Goal: Information Seeking & Learning: Learn about a topic

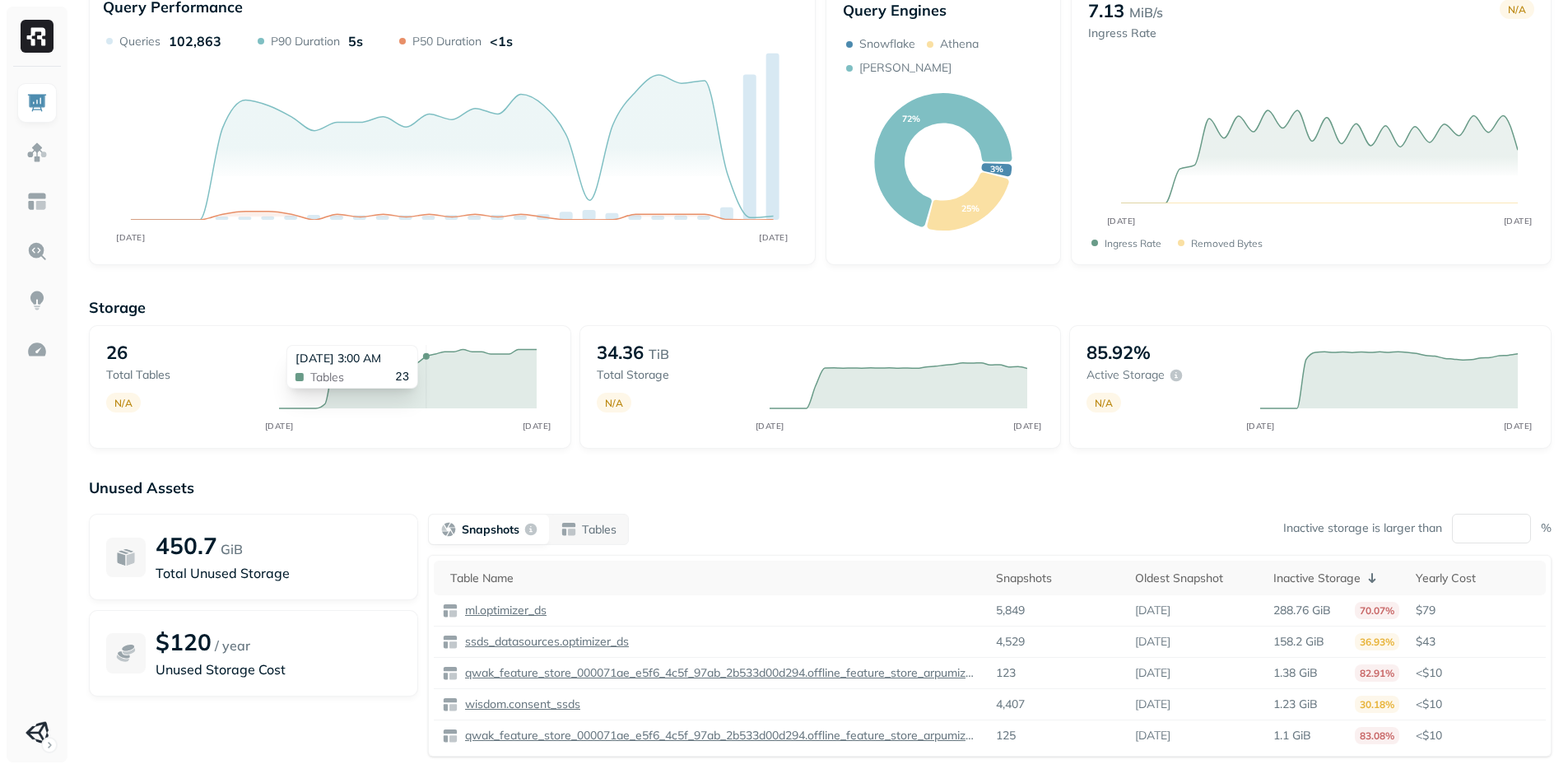
scroll to position [68, 0]
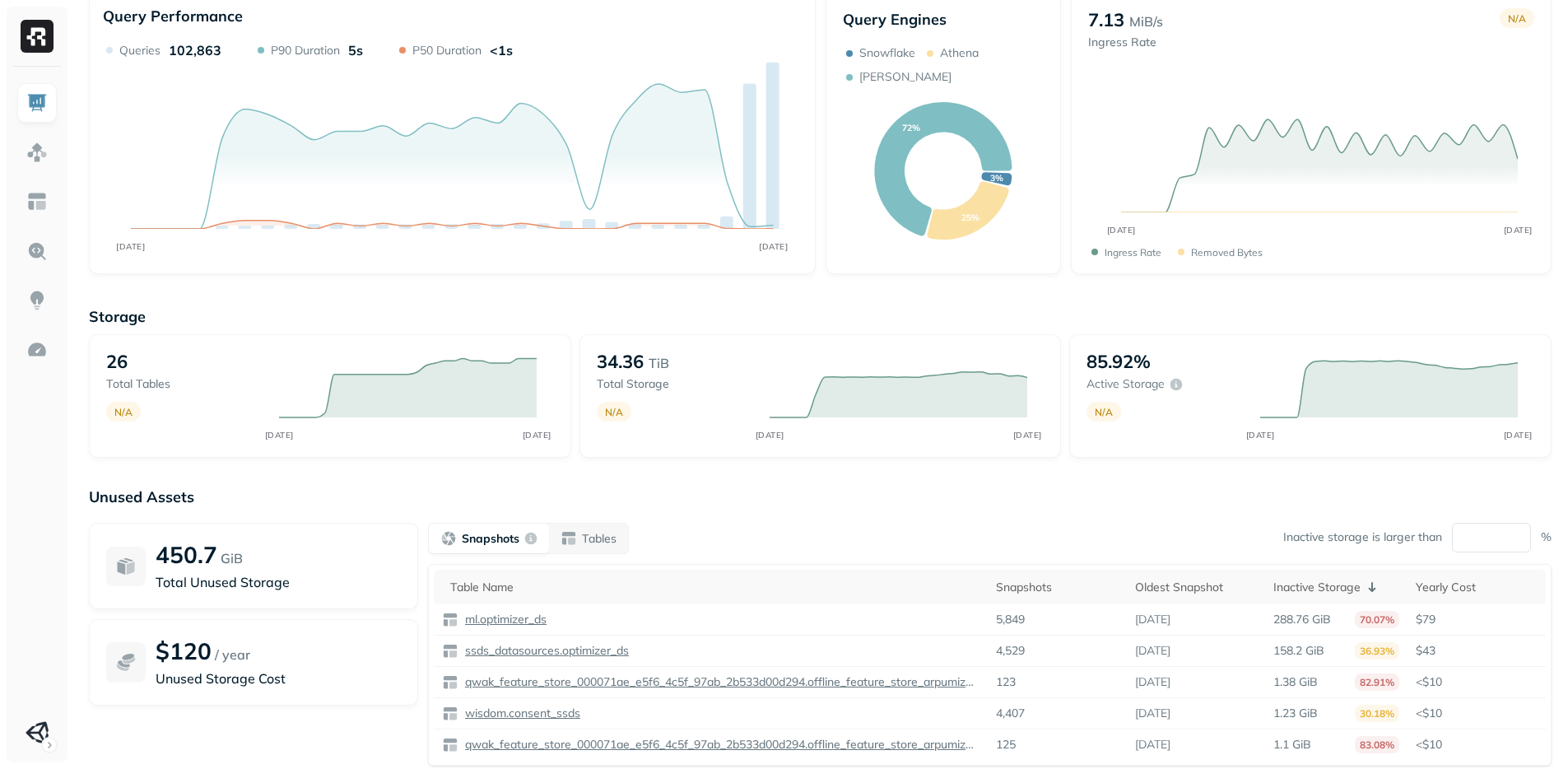
click at [974, 491] on p "Unused Assets" at bounding box center [820, 496] width 1462 height 19
click at [42, 193] on img at bounding box center [37, 202] width 22 height 22
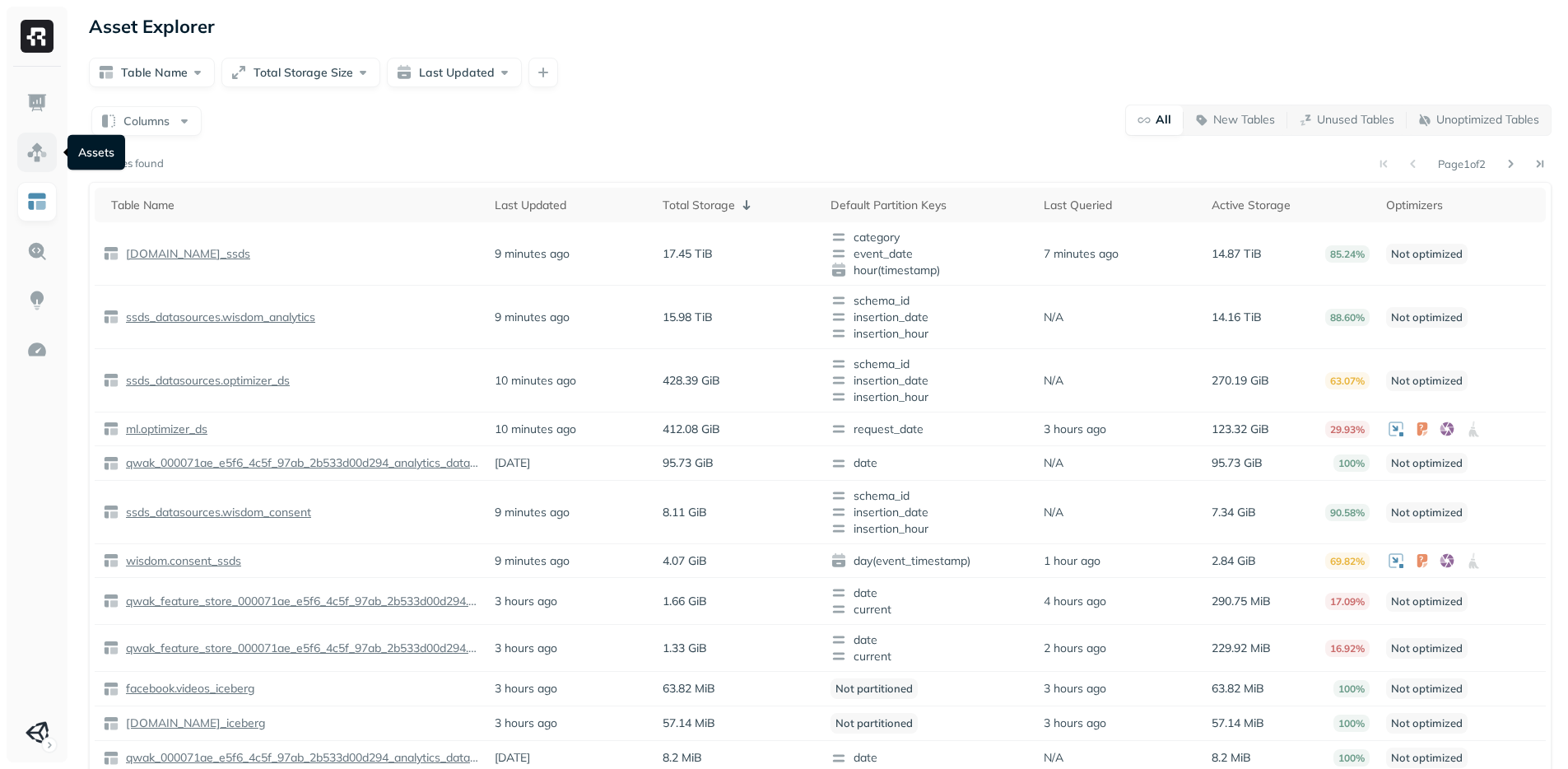
click at [46, 152] on img at bounding box center [37, 152] width 22 height 22
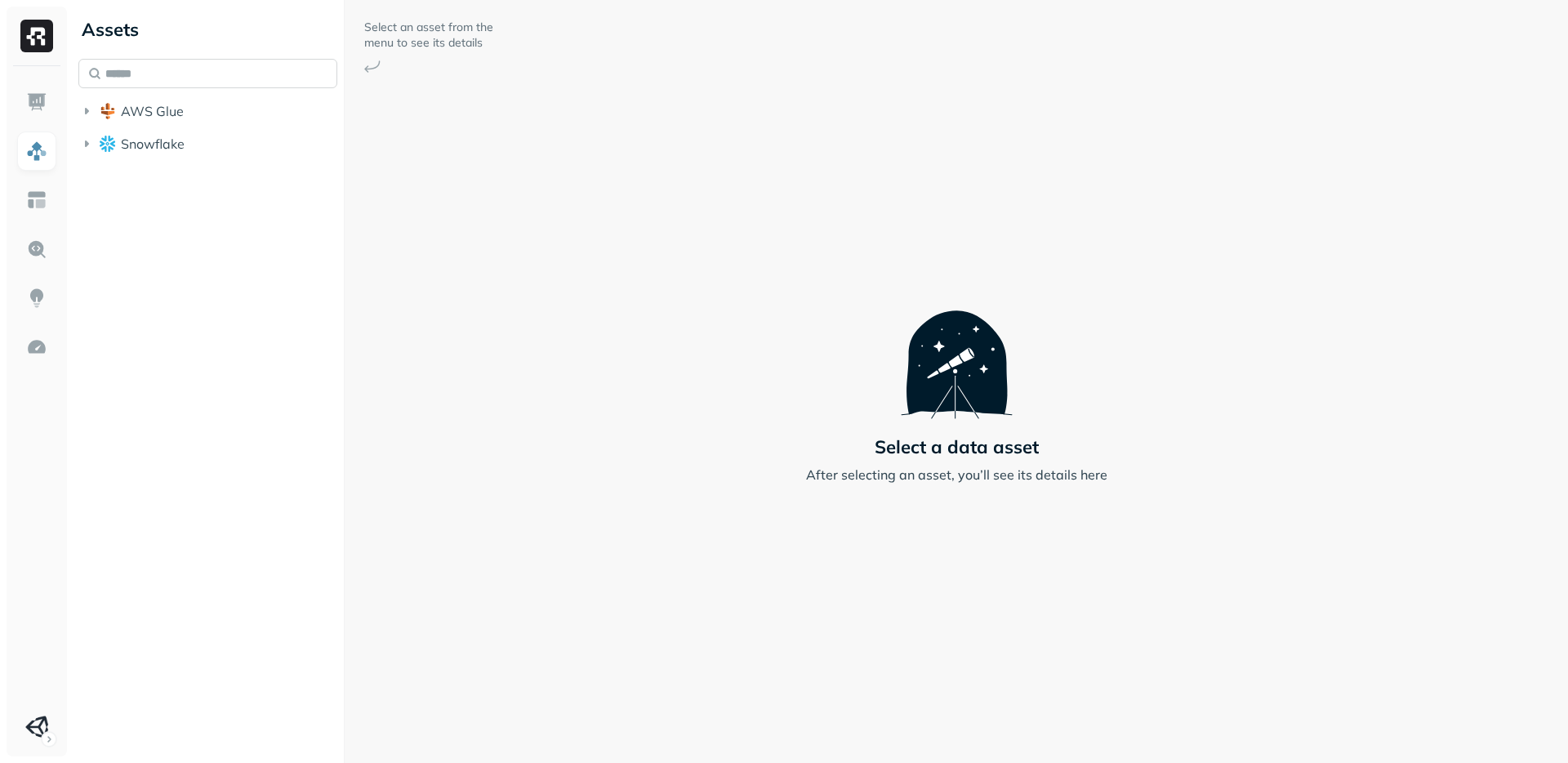
click at [183, 72] on input "text" at bounding box center [207, 73] width 259 height 30
paste input "**********"
type input "**********"
click at [222, 203] on span "consent_ssds" at bounding box center [198, 204] width 82 height 16
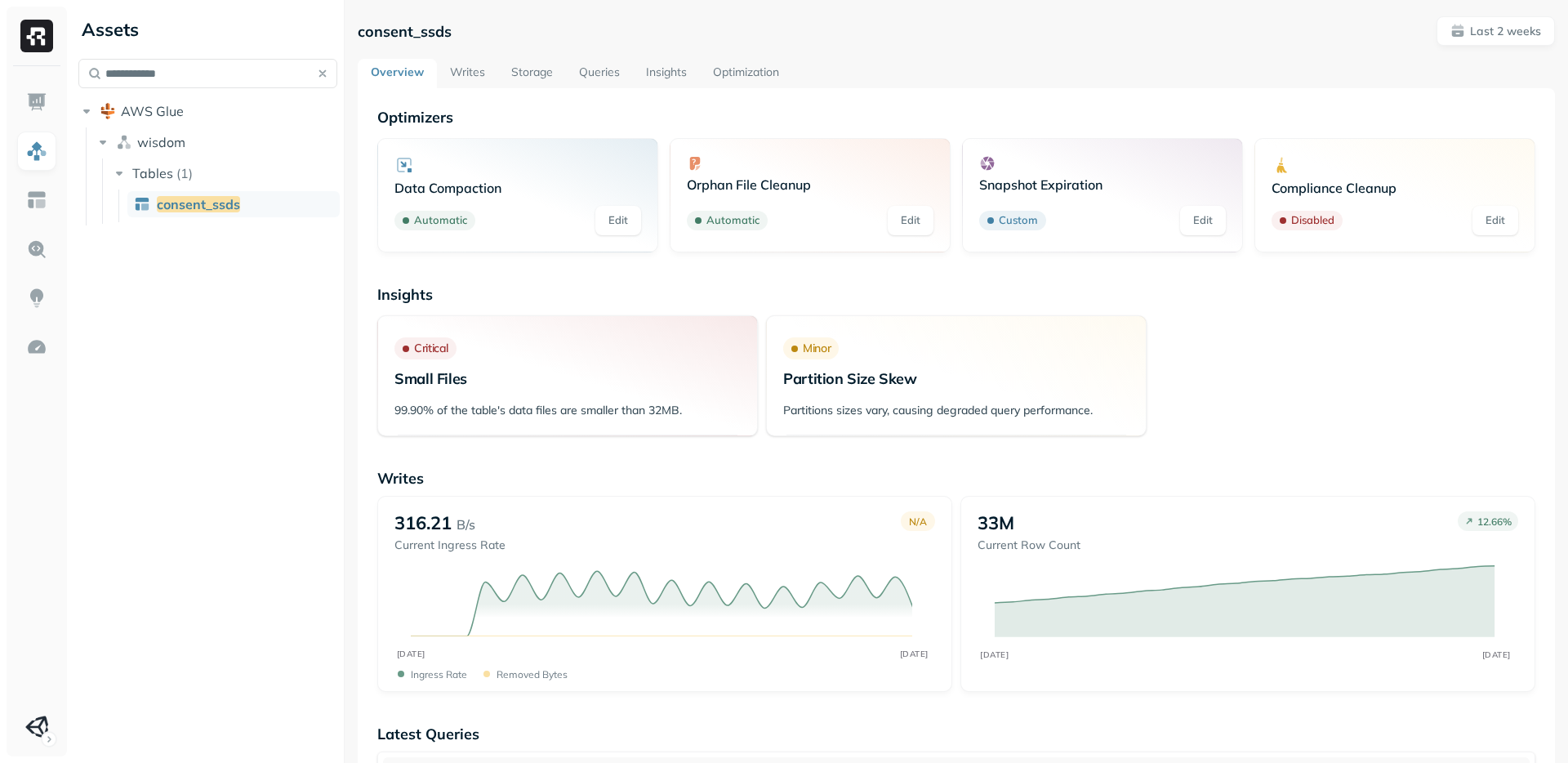
click at [610, 79] on link "Queries" at bounding box center [599, 73] width 67 height 30
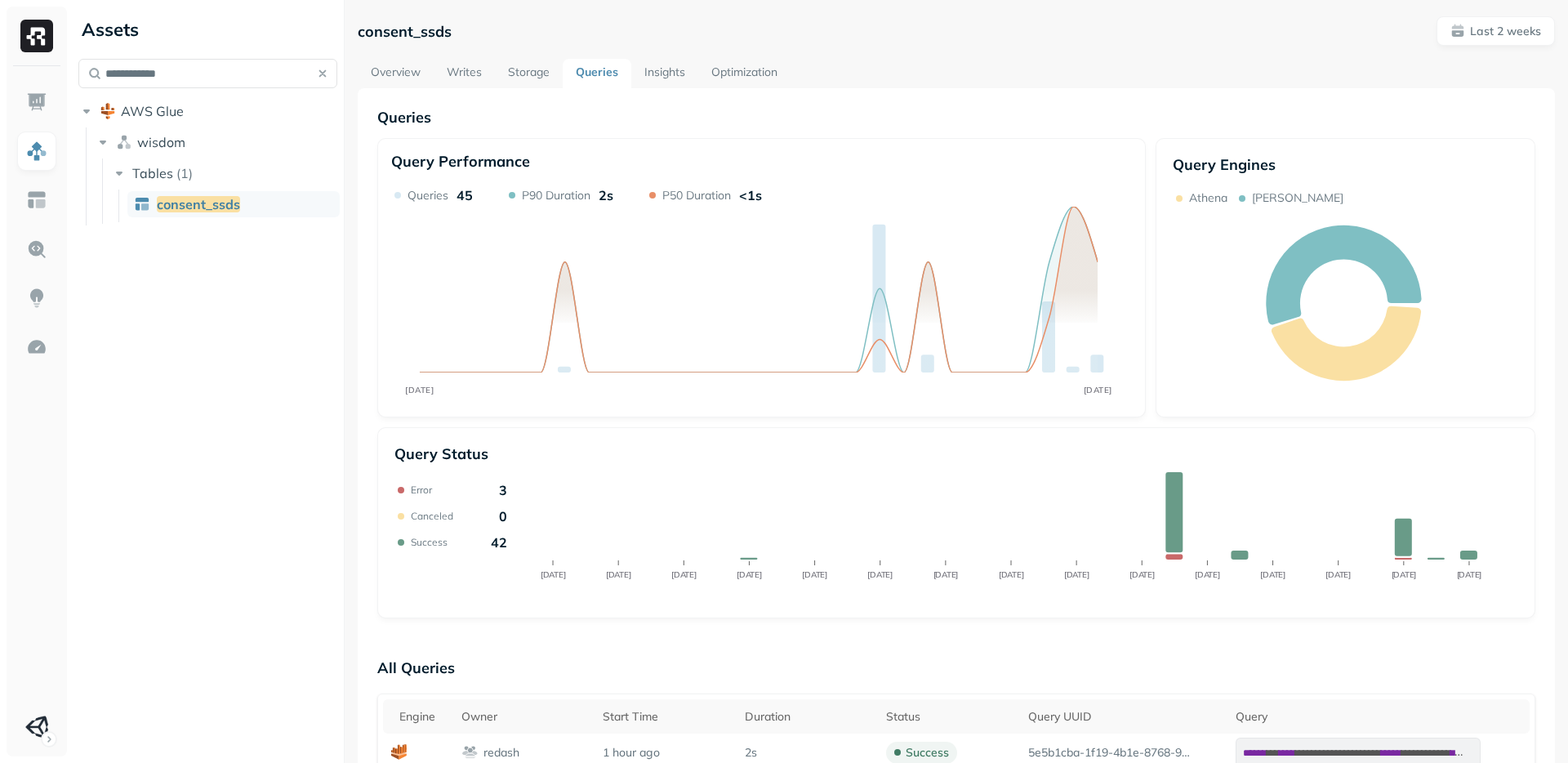
click at [771, 419] on div "Query Performance AUG 25 SEP 08 Queries 45 P90 Duration 2s P50 Duration <1s Que…" at bounding box center [956, 378] width 1158 height 480
drag, startPoint x: 940, startPoint y: 420, endPoint x: 934, endPoint y: 429, distance: 10.8
click at [939, 421] on div "Query Performance AUG 25 SEP 08 Queries 45 P90 Duration 2s P50 Duration <1s Que…" at bounding box center [956, 378] width 1158 height 480
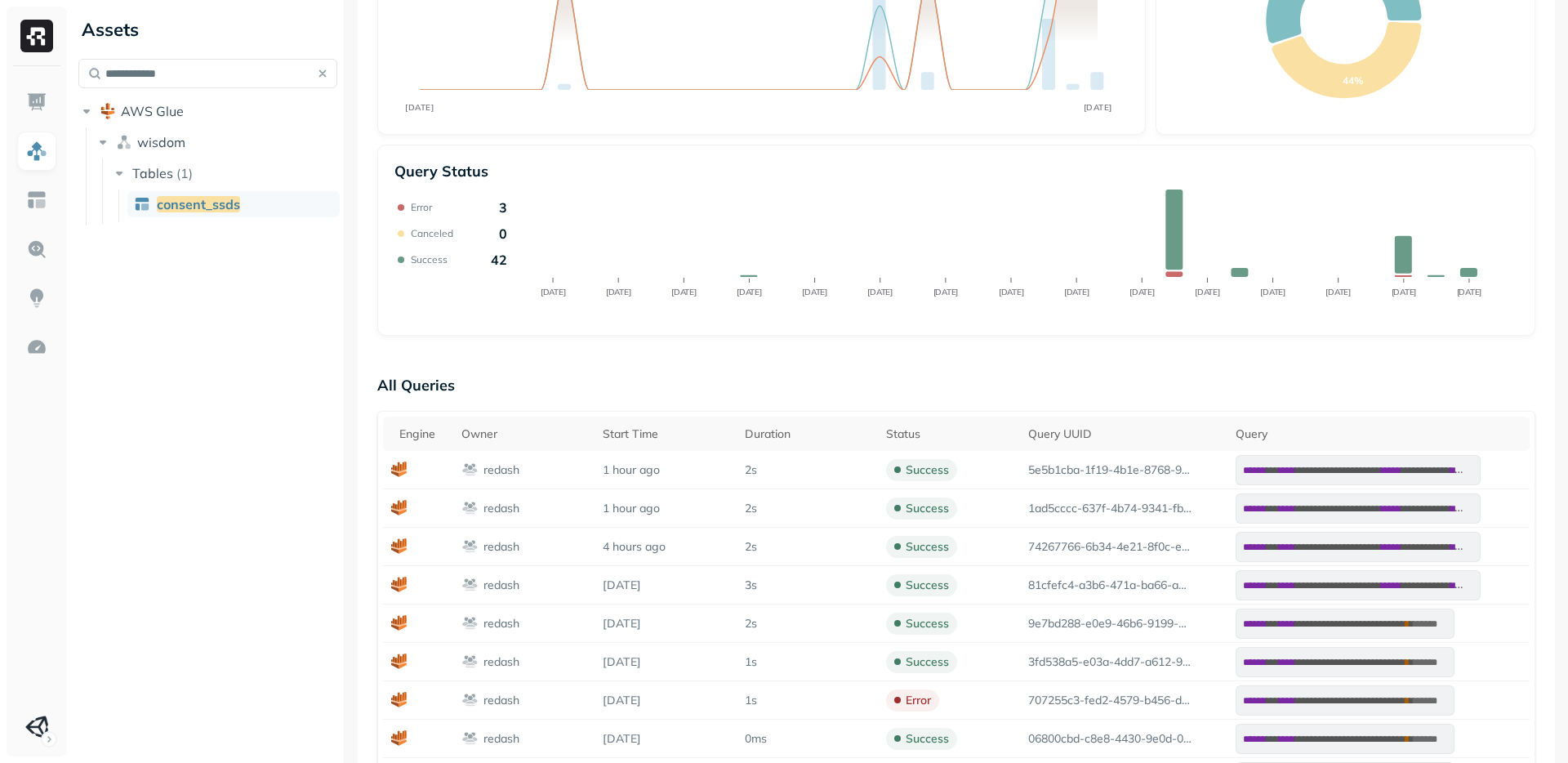
click at [944, 377] on p "All Queries" at bounding box center [956, 384] width 1158 height 32
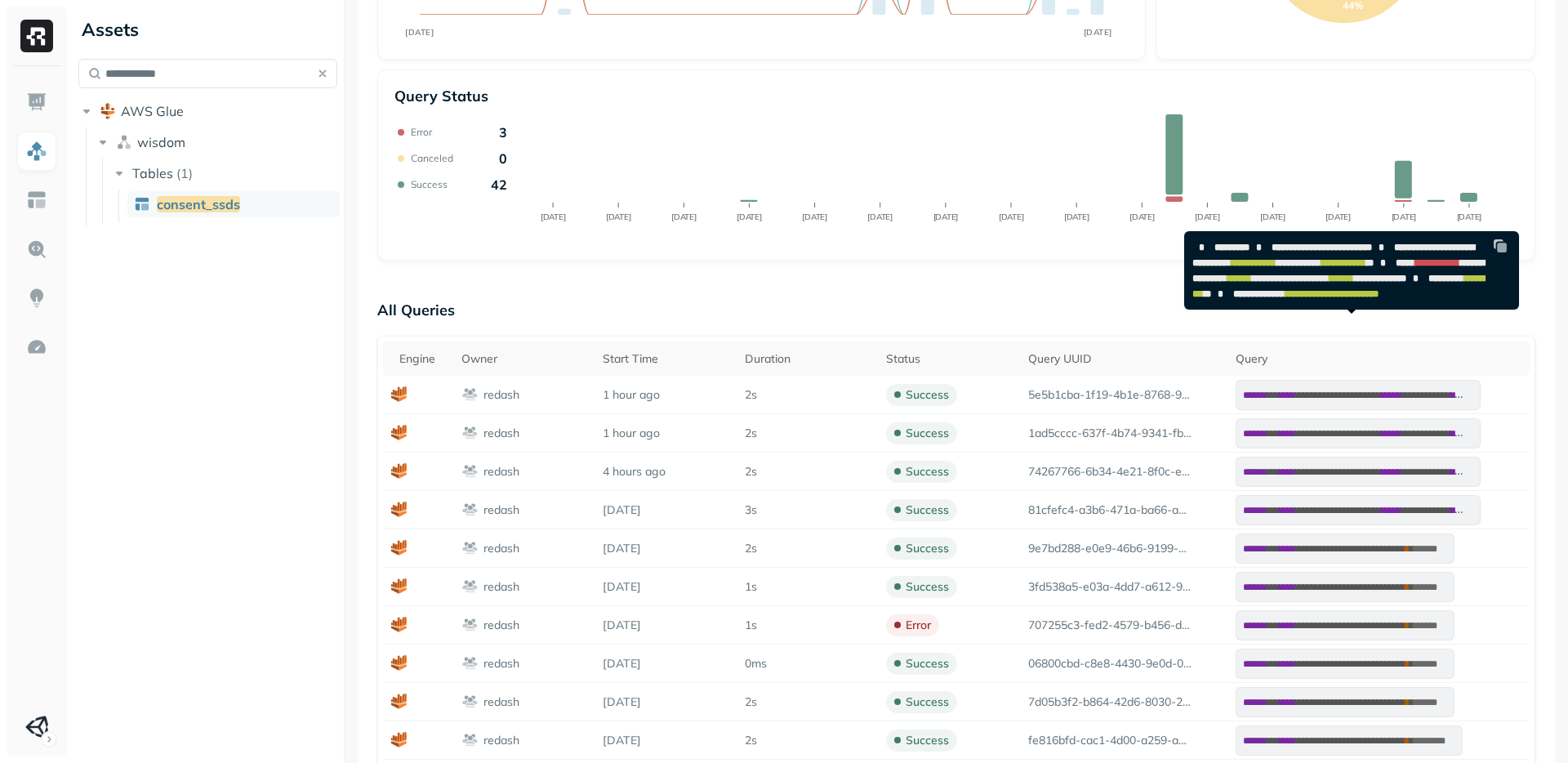
click at [1415, 267] on span "**********" at bounding box center [1438, 262] width 45 height 10
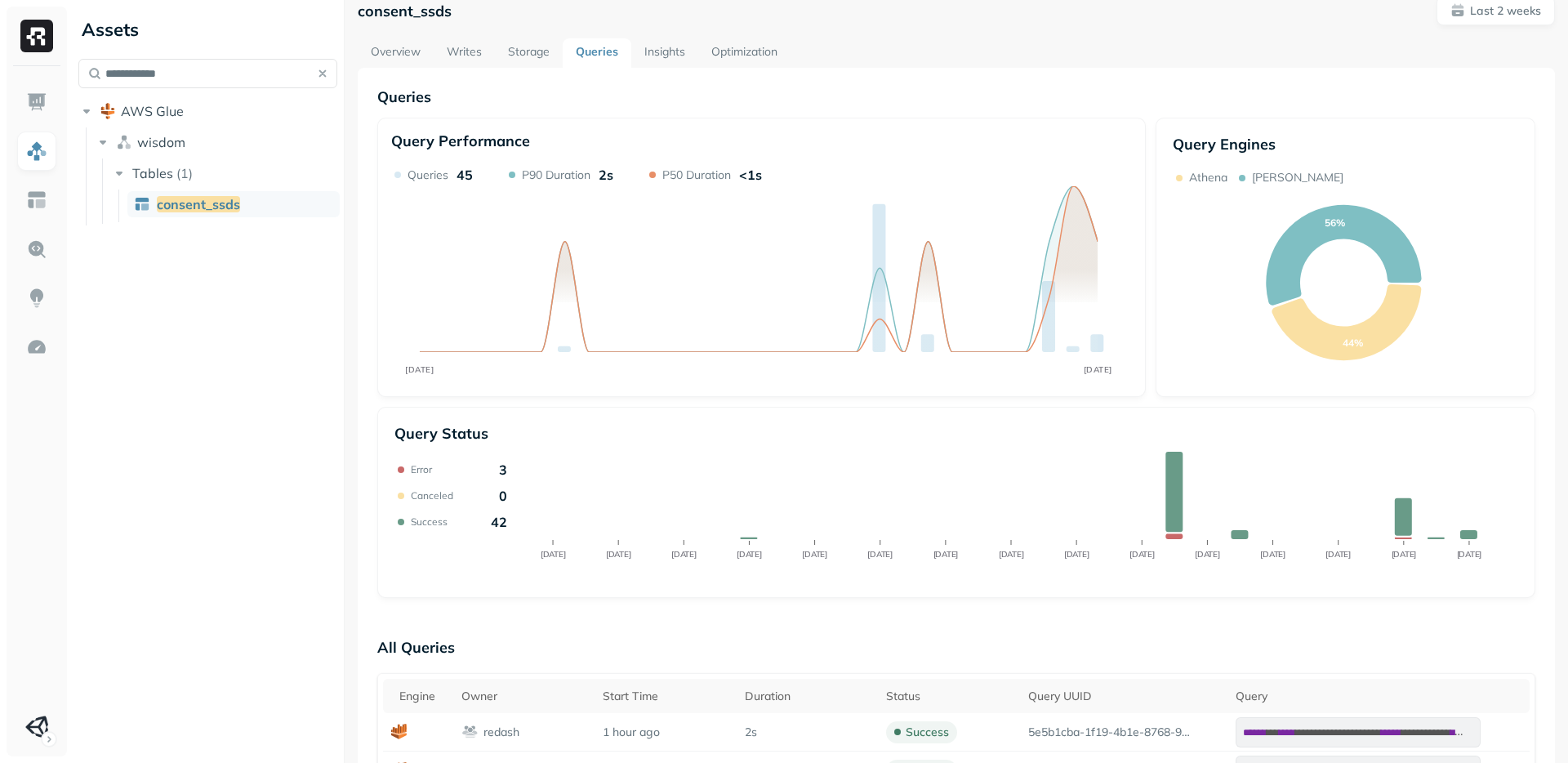
scroll to position [256, 0]
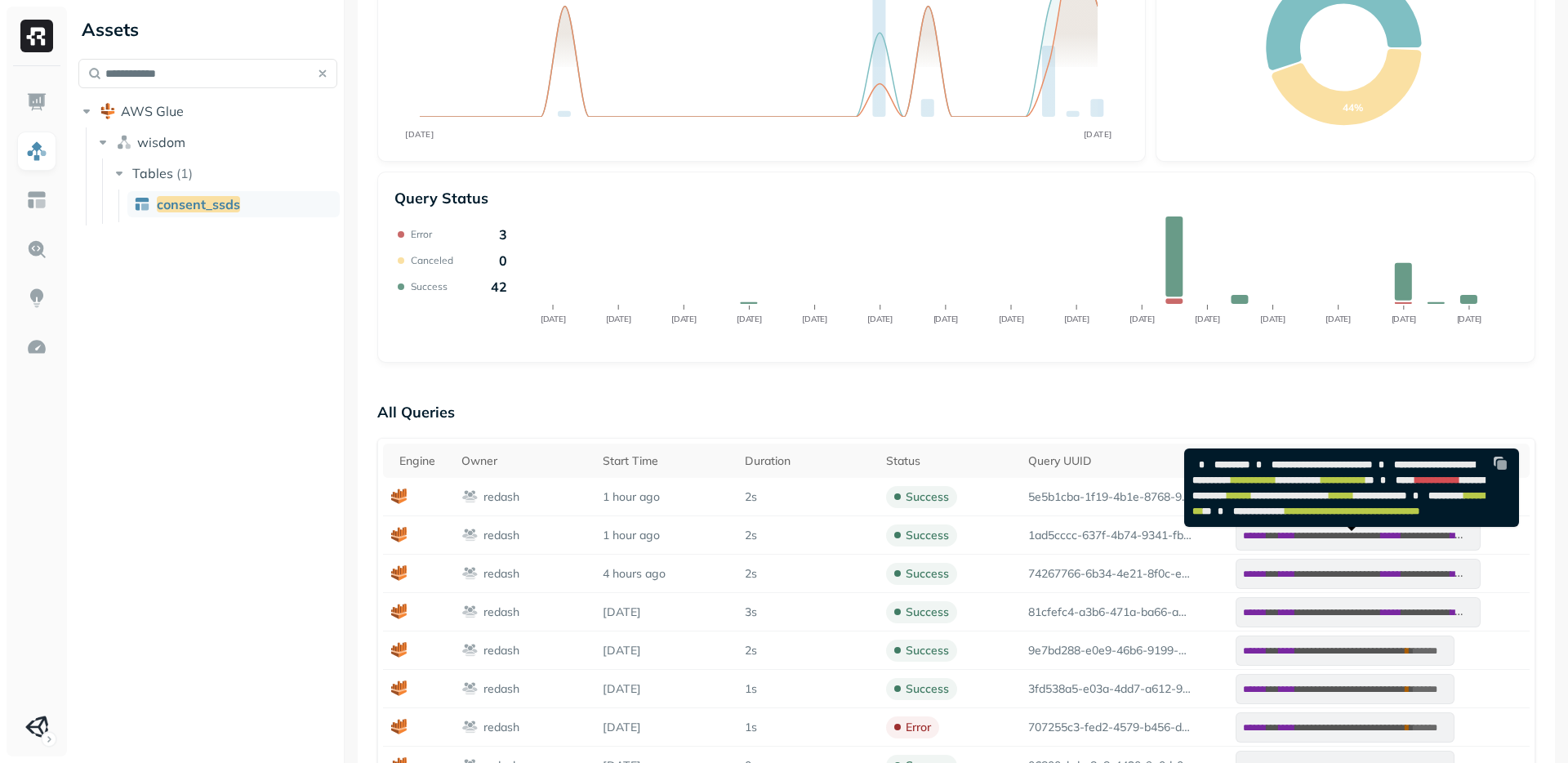
click at [1255, 516] on span "**********" at bounding box center [1259, 511] width 52 height 10
drag, startPoint x: 1255, startPoint y: 571, endPoint x: 1359, endPoint y: 575, distance: 104.1
click at [1359, 516] on code "**********" at bounding box center [1339, 487] width 293 height 57
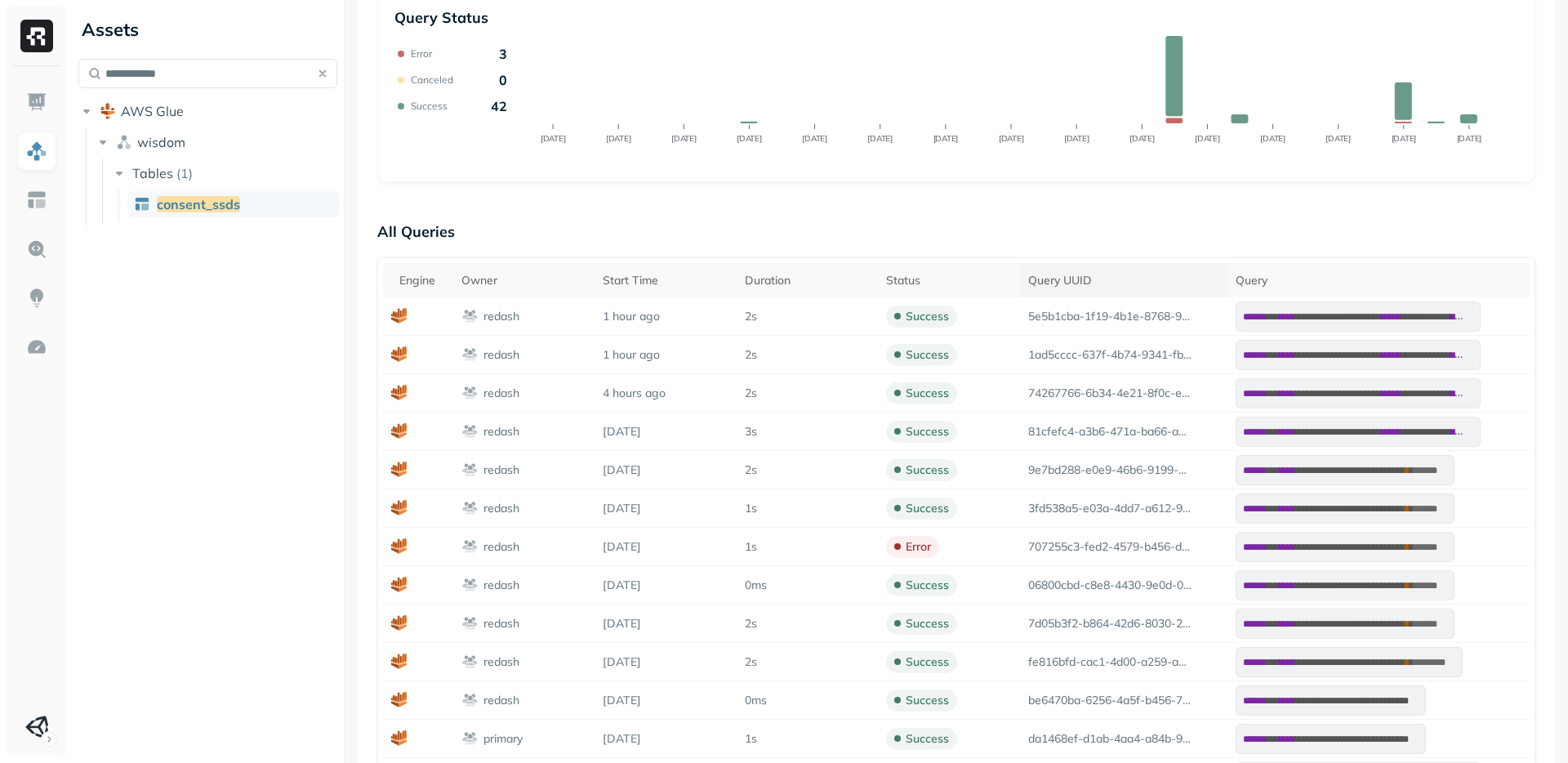
scroll to position [0, 0]
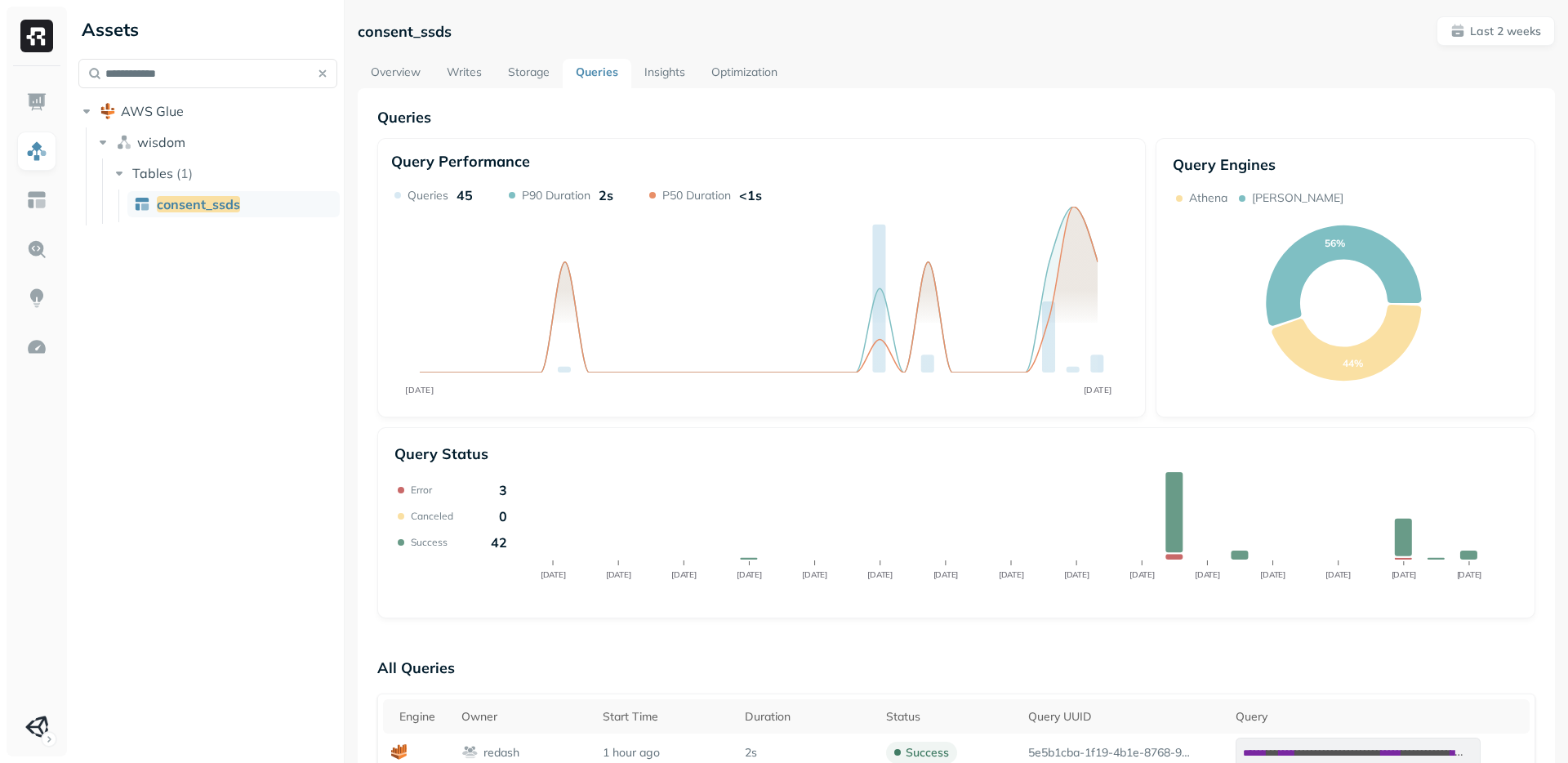
click at [528, 78] on link "Storage" at bounding box center [528, 73] width 67 height 30
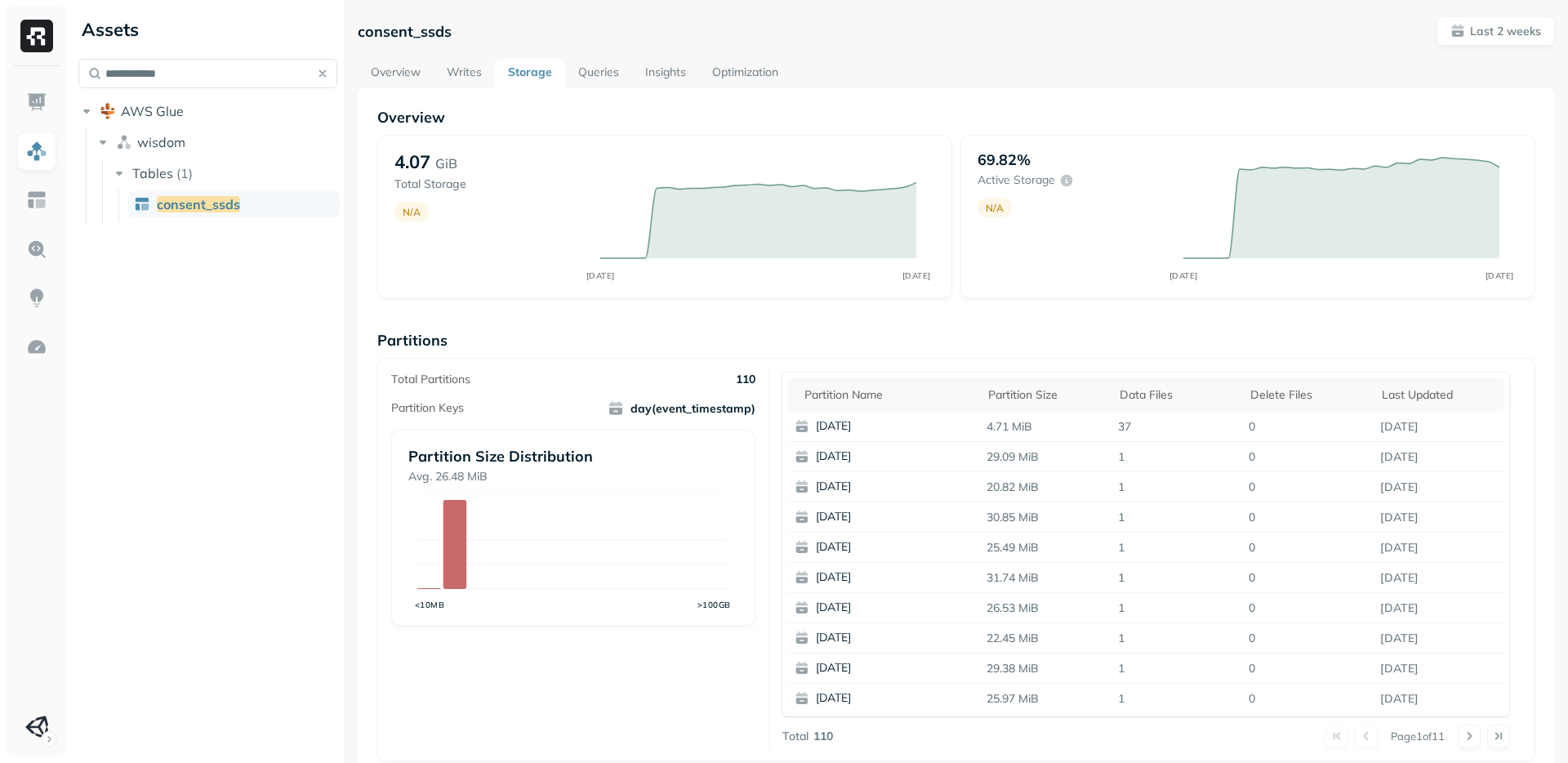
click at [933, 325] on div "Overview 4.07 GiB Total Storage N/A AUG 25 SEP 08 69.82% Active storage N/A AUG…" at bounding box center [956, 668] width 1158 height 1121
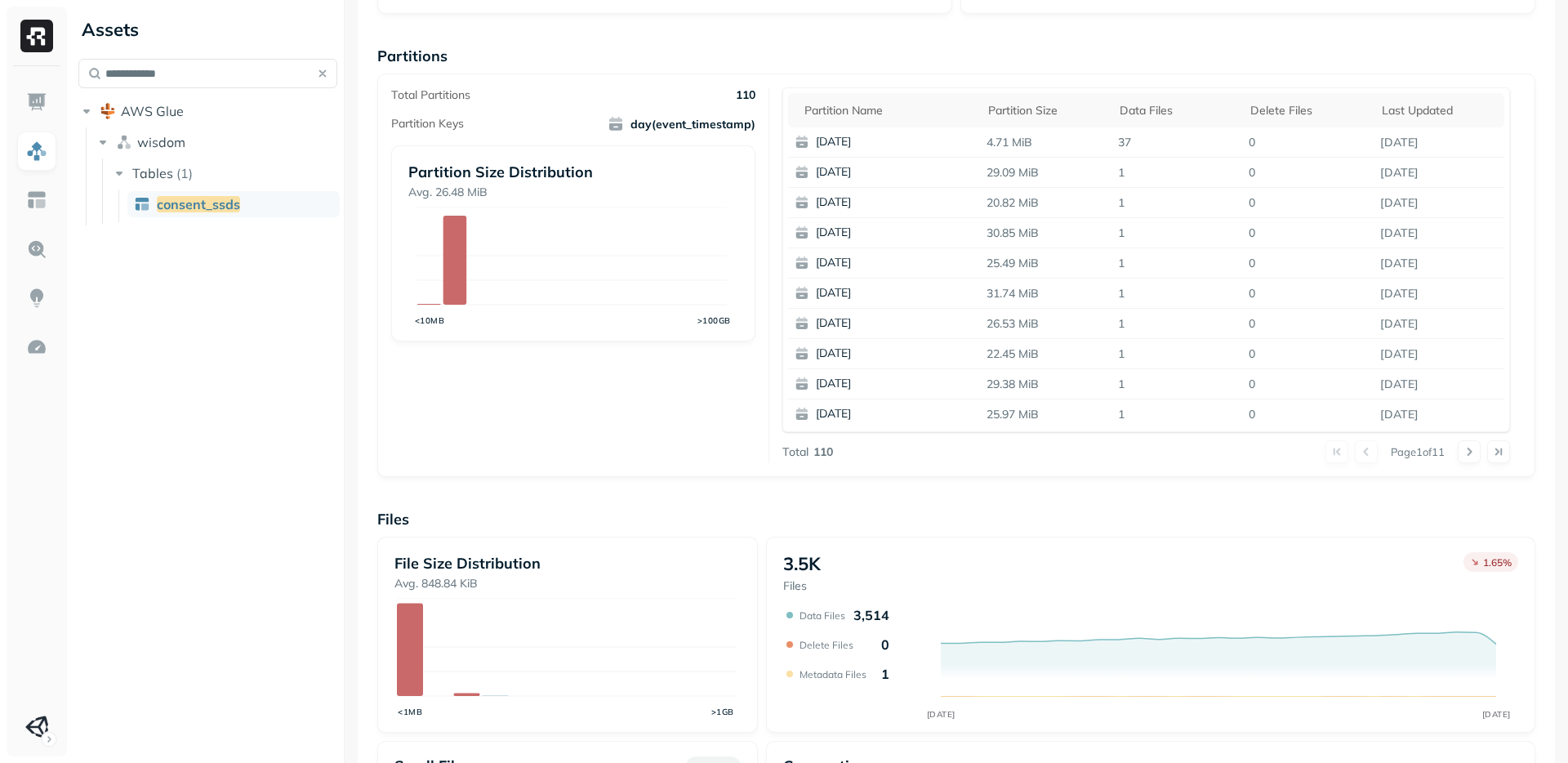
scroll to position [200, 0]
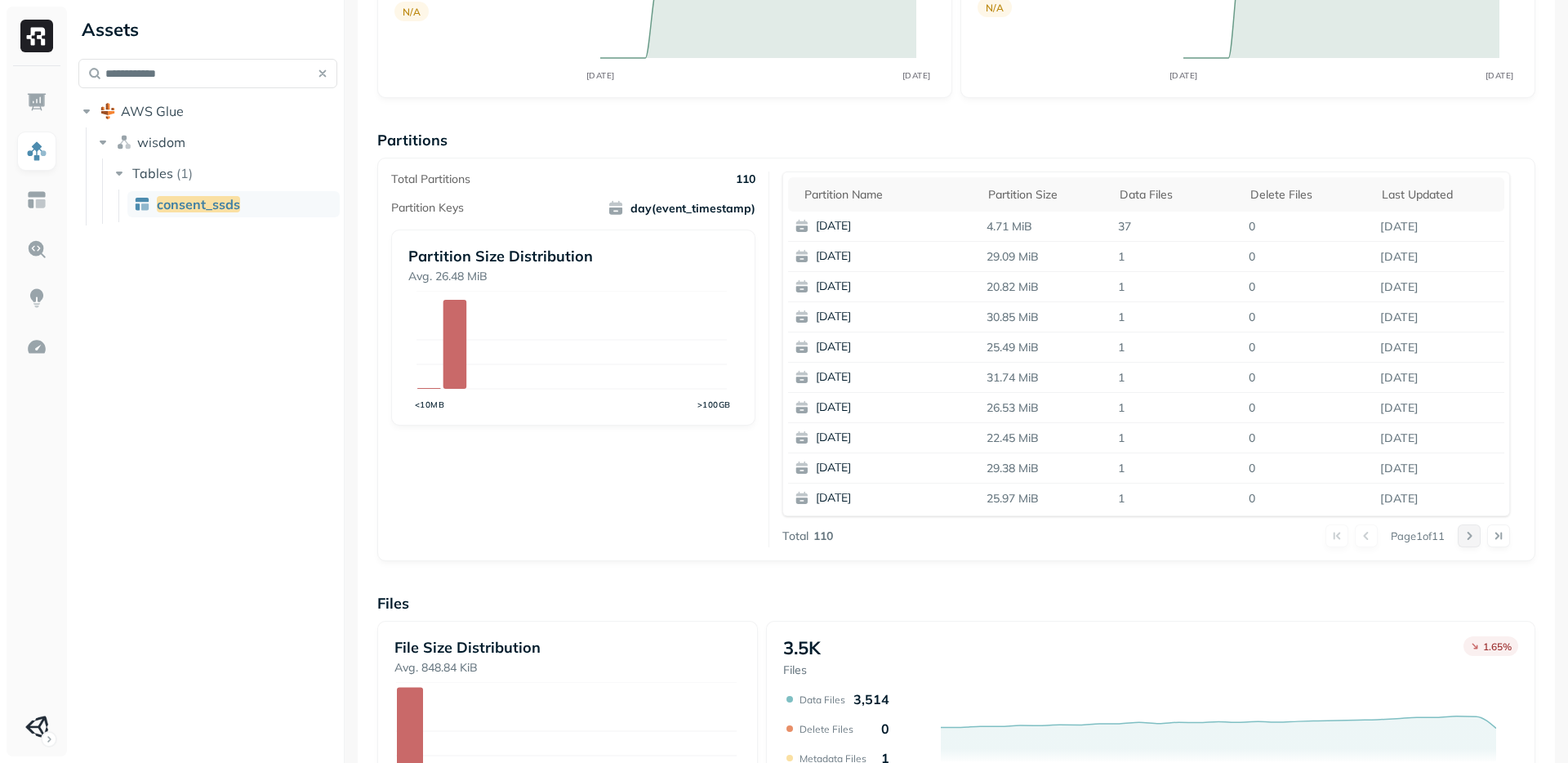
click at [1465, 531] on button at bounding box center [1469, 535] width 22 height 22
click at [1462, 537] on button at bounding box center [1469, 535] width 22 height 22
click at [1461, 538] on button at bounding box center [1469, 535] width 22 height 22
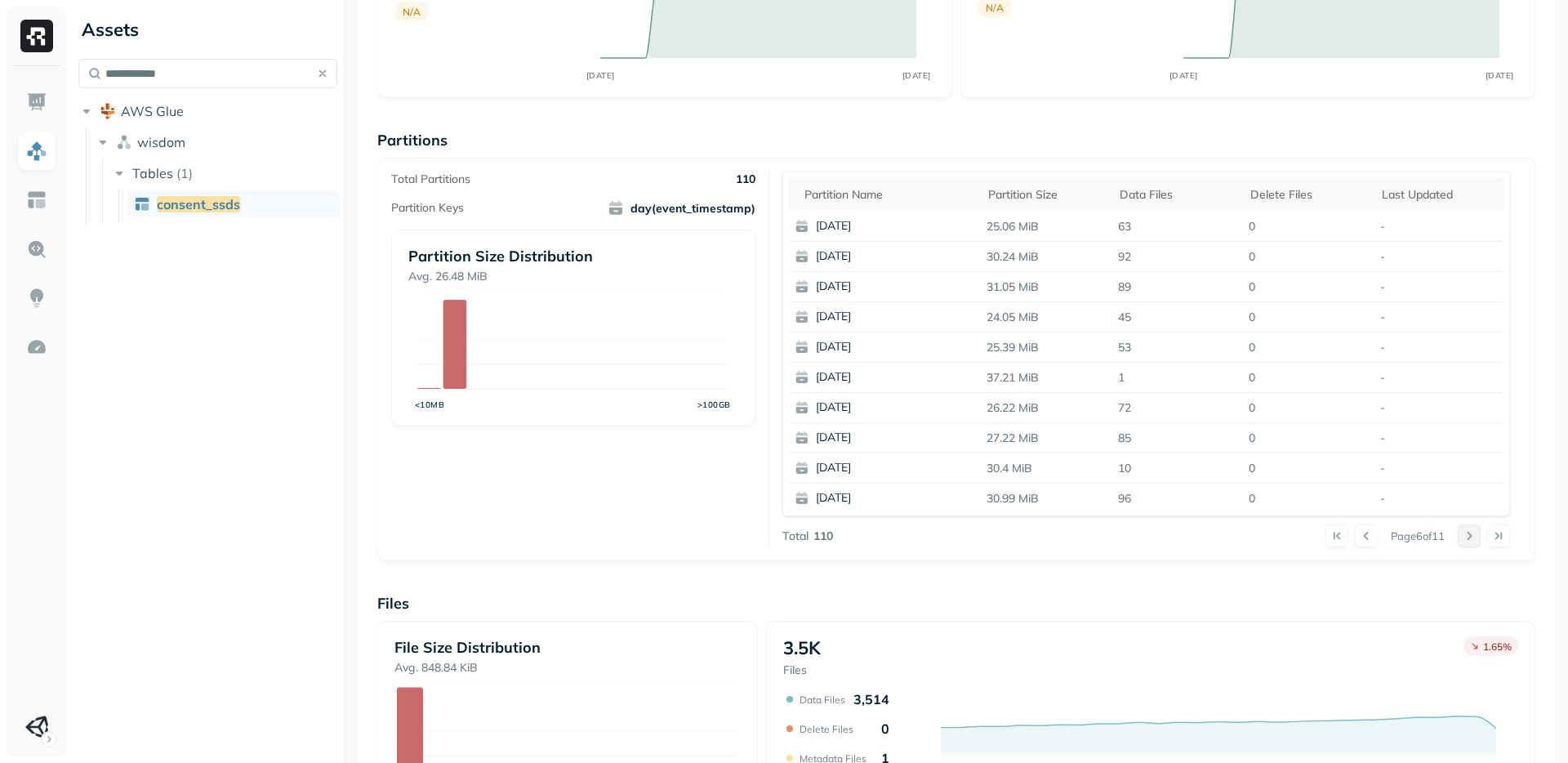
click at [1461, 538] on button at bounding box center [1469, 535] width 22 height 22
click at [1461, 539] on button at bounding box center [1469, 535] width 22 height 22
click at [1463, 539] on button at bounding box center [1469, 535] width 22 height 22
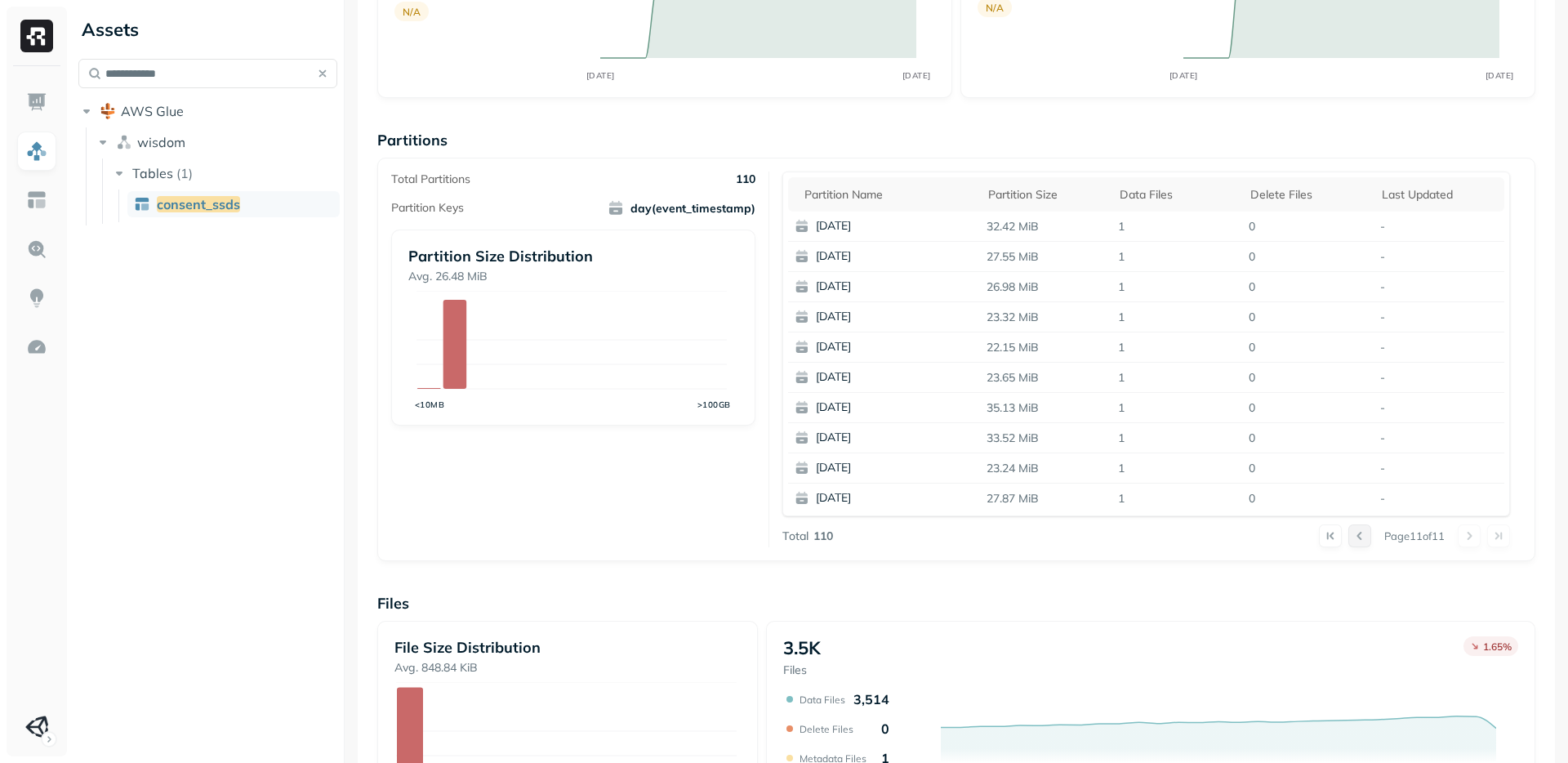
click at [1349, 539] on button at bounding box center [1360, 535] width 22 height 22
click at [1355, 539] on button at bounding box center [1366, 535] width 22 height 22
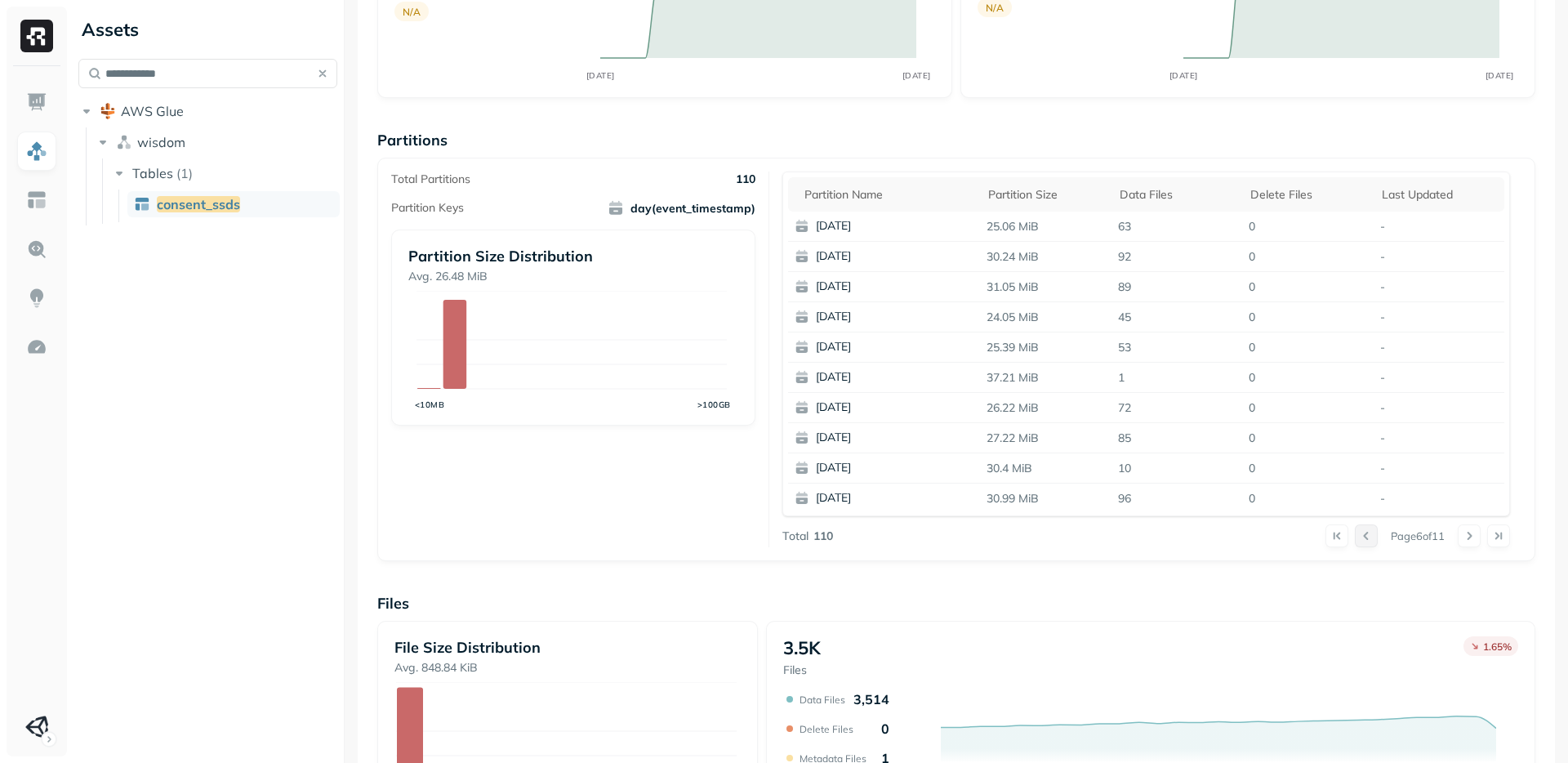
click at [1355, 539] on button at bounding box center [1366, 535] width 22 height 22
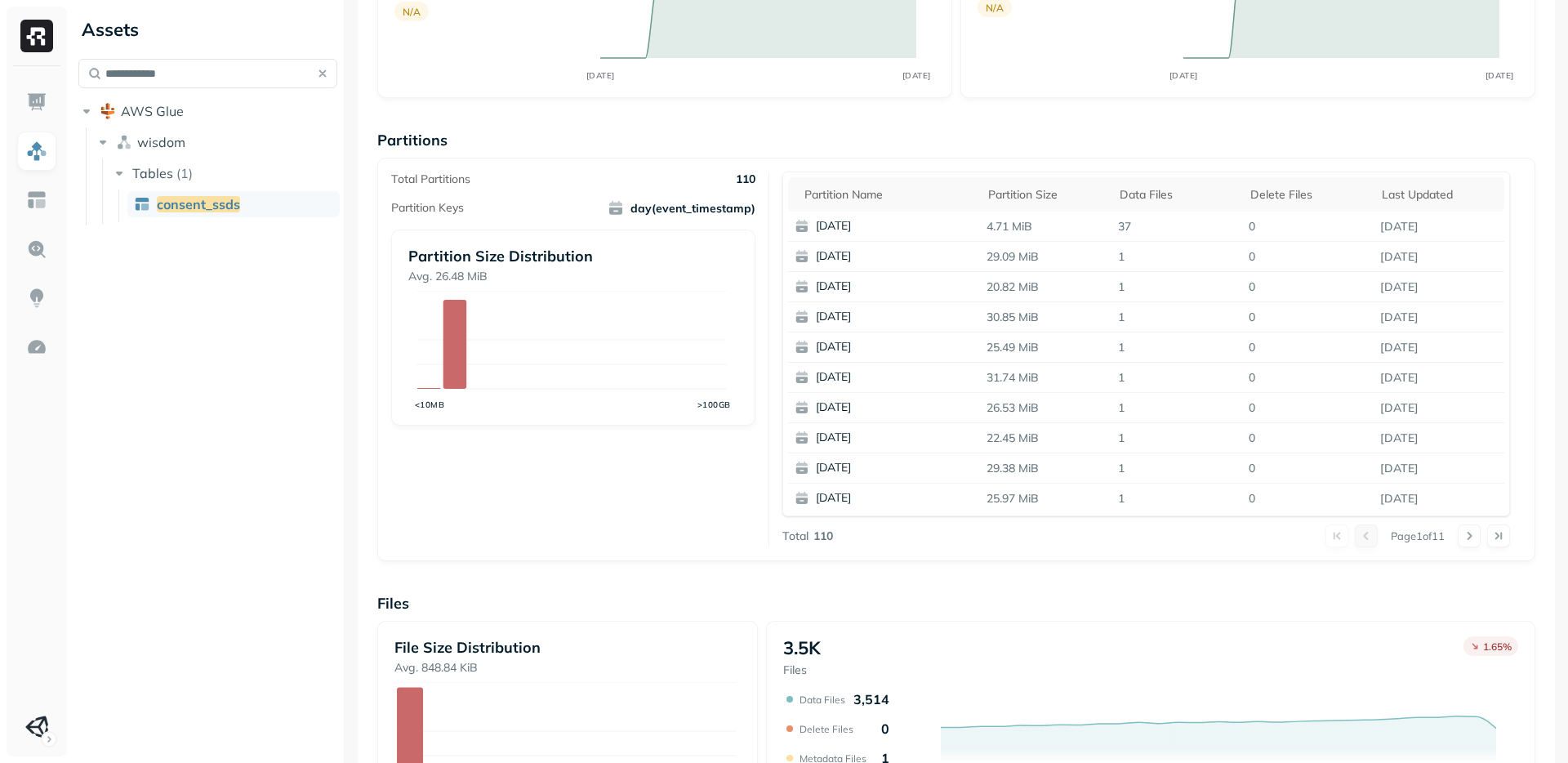
click at [1344, 539] on div at bounding box center [1352, 535] width 52 height 22
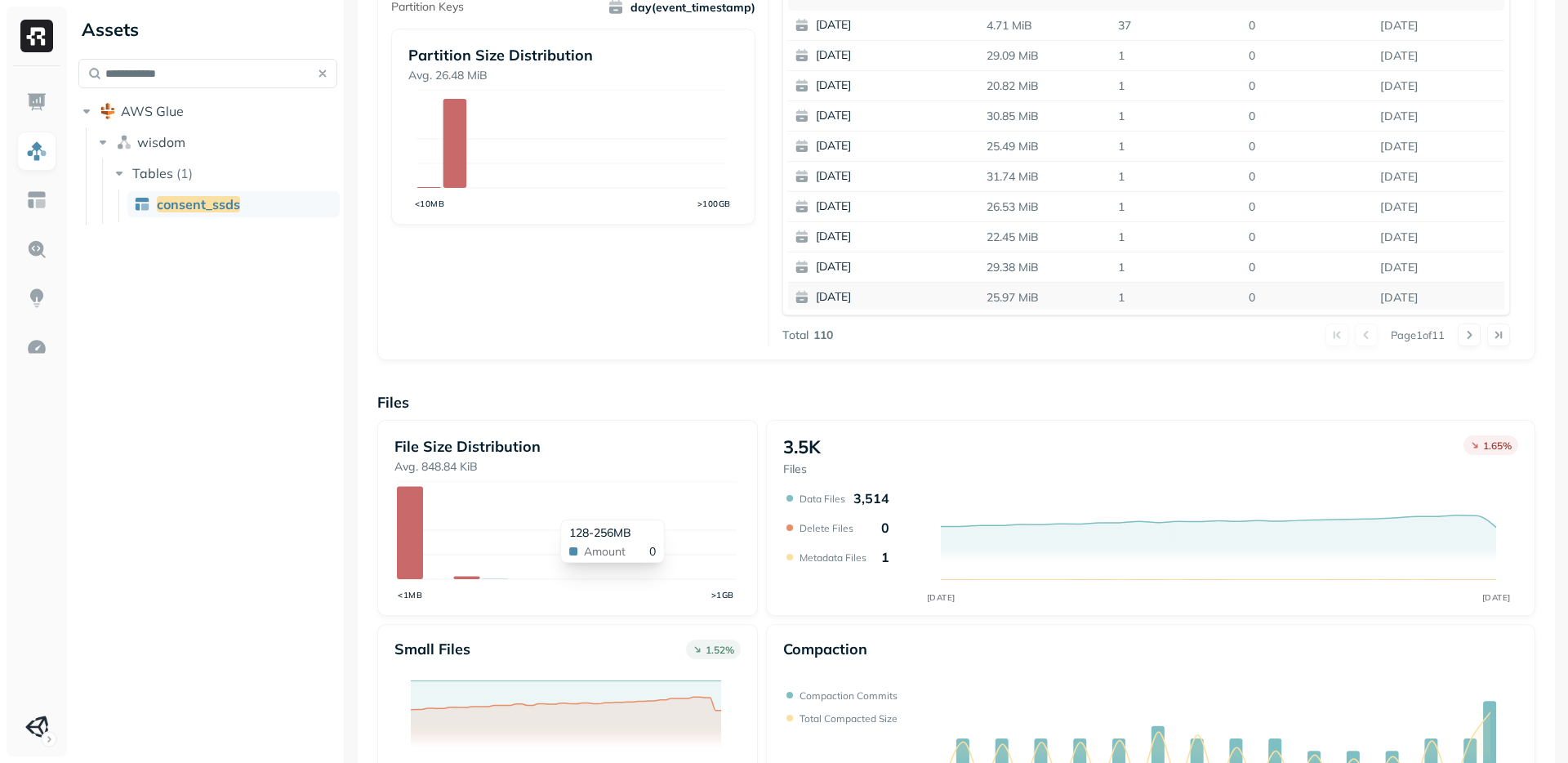
scroll to position [249, 0]
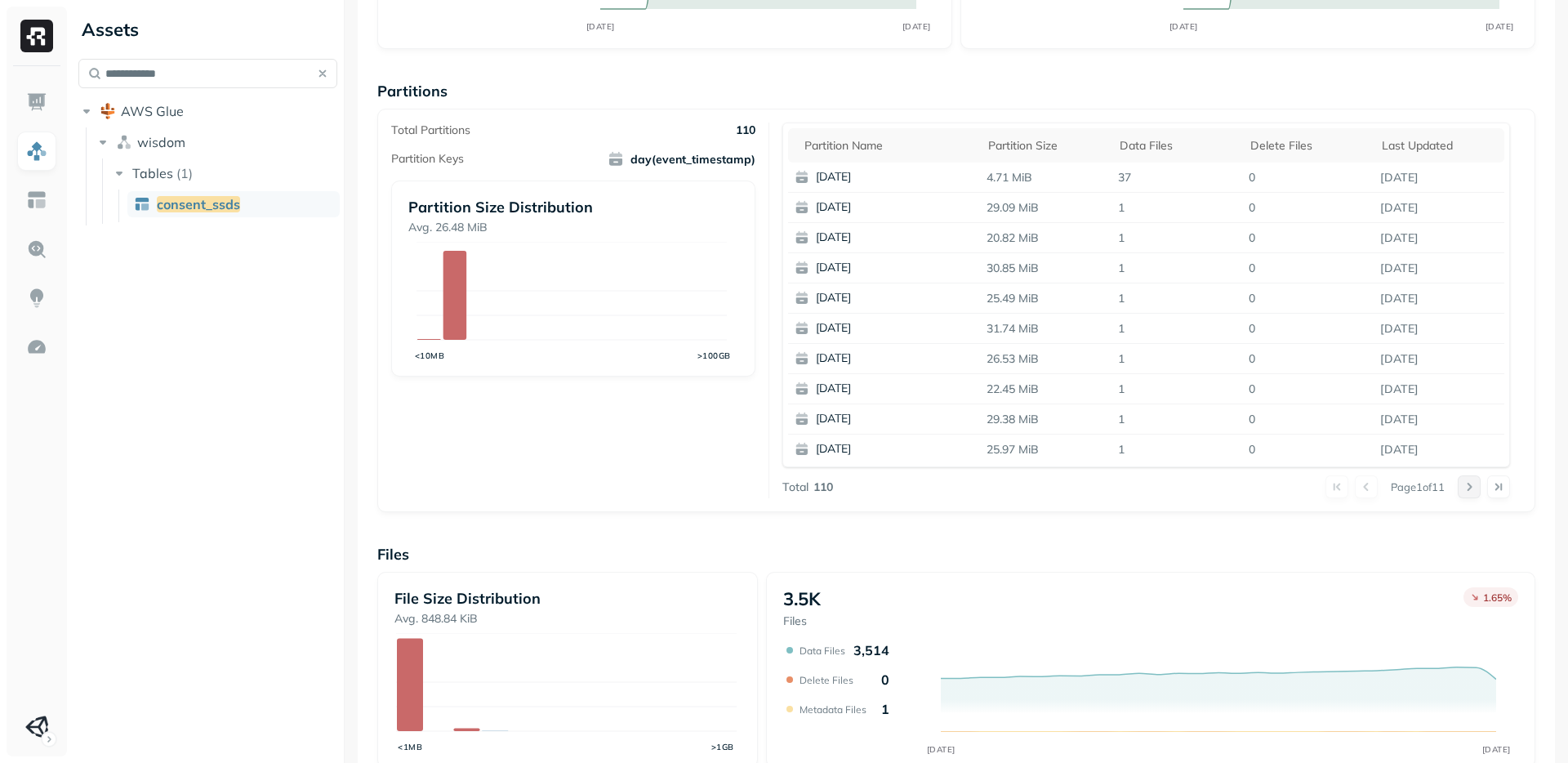
click at [1458, 483] on button at bounding box center [1469, 486] width 22 height 22
click at [1458, 492] on button at bounding box center [1469, 486] width 22 height 22
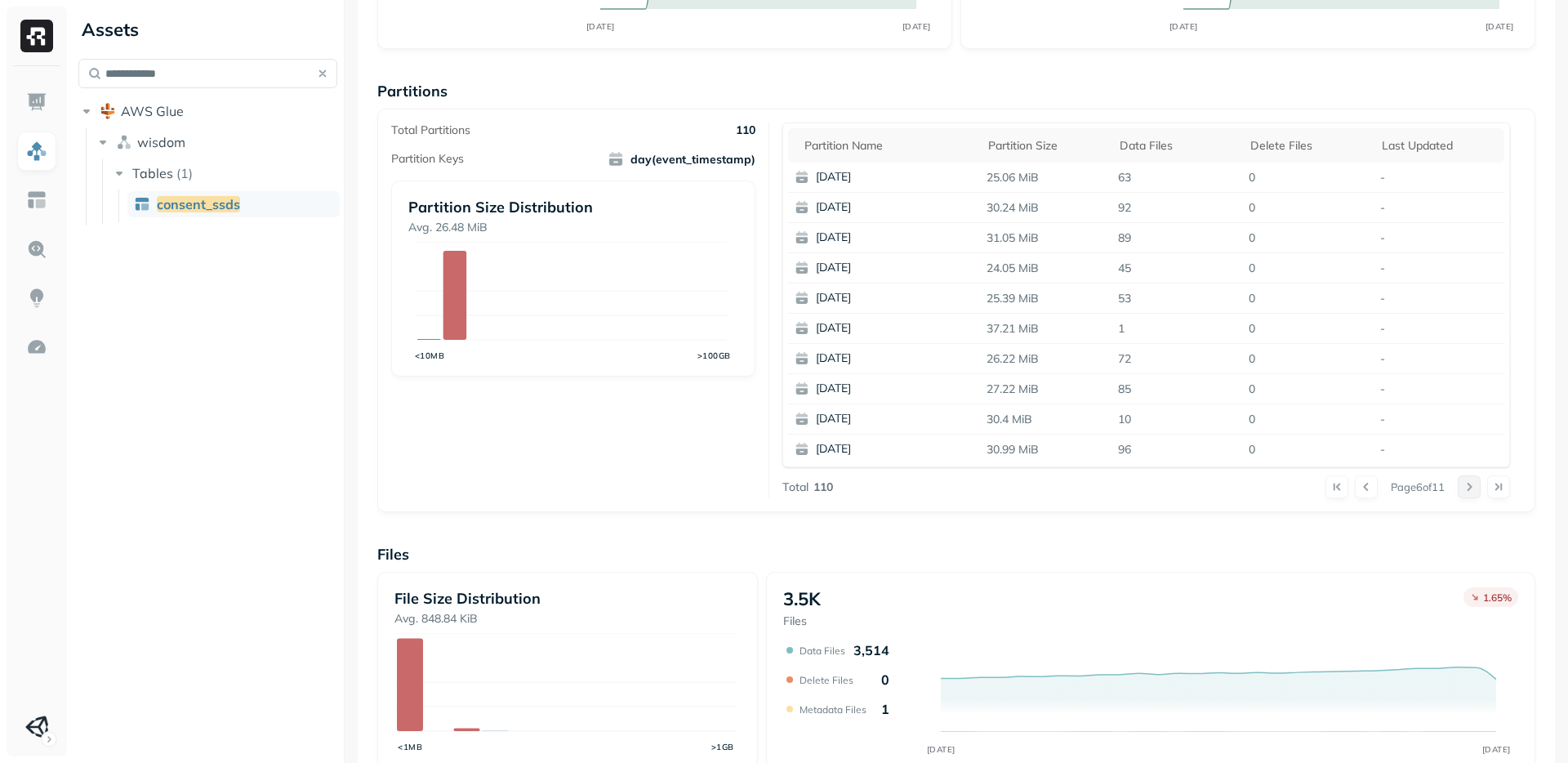
click at [1458, 492] on button at bounding box center [1469, 486] width 22 height 22
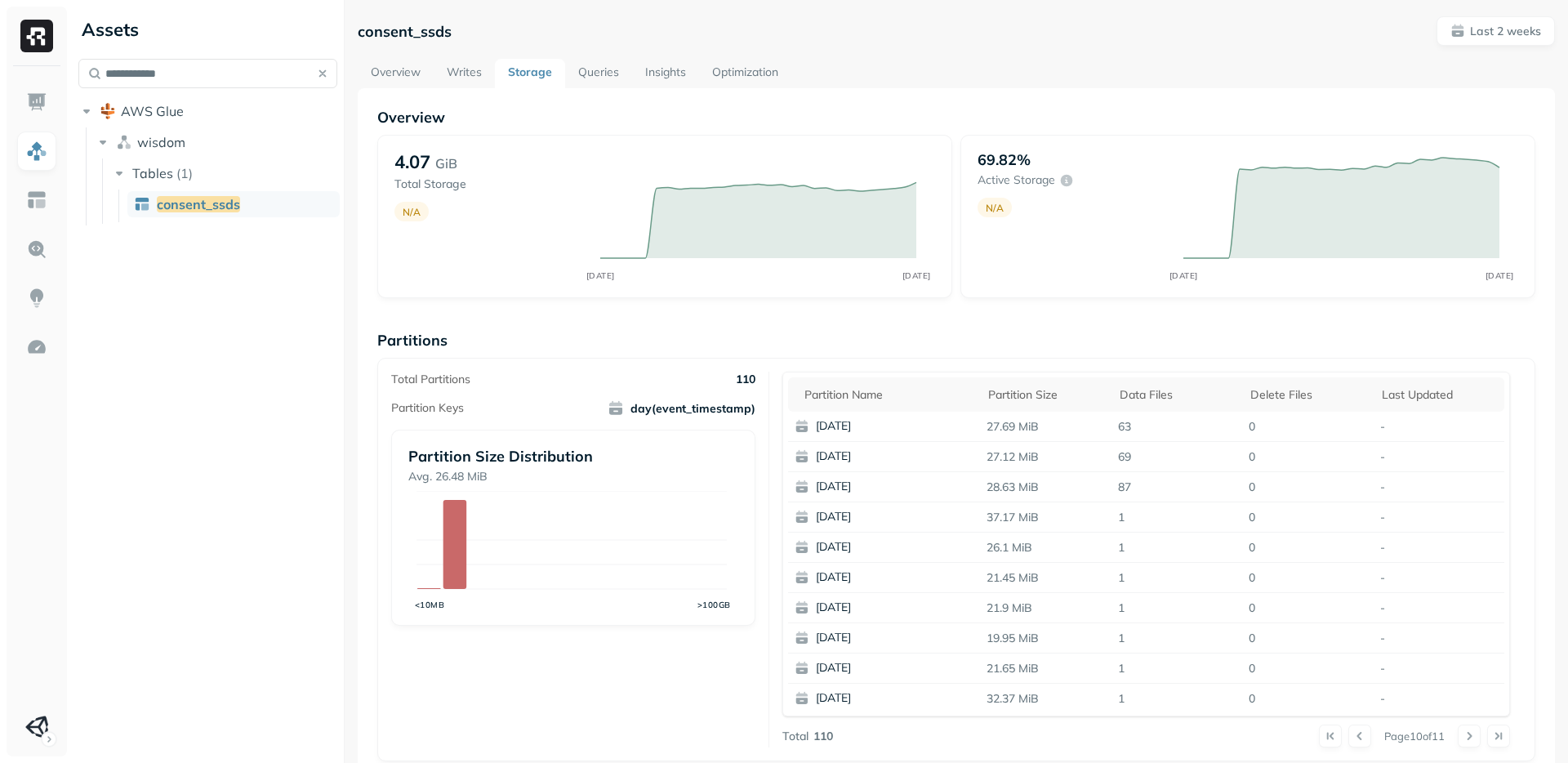
click at [598, 60] on link "Queries" at bounding box center [598, 73] width 67 height 30
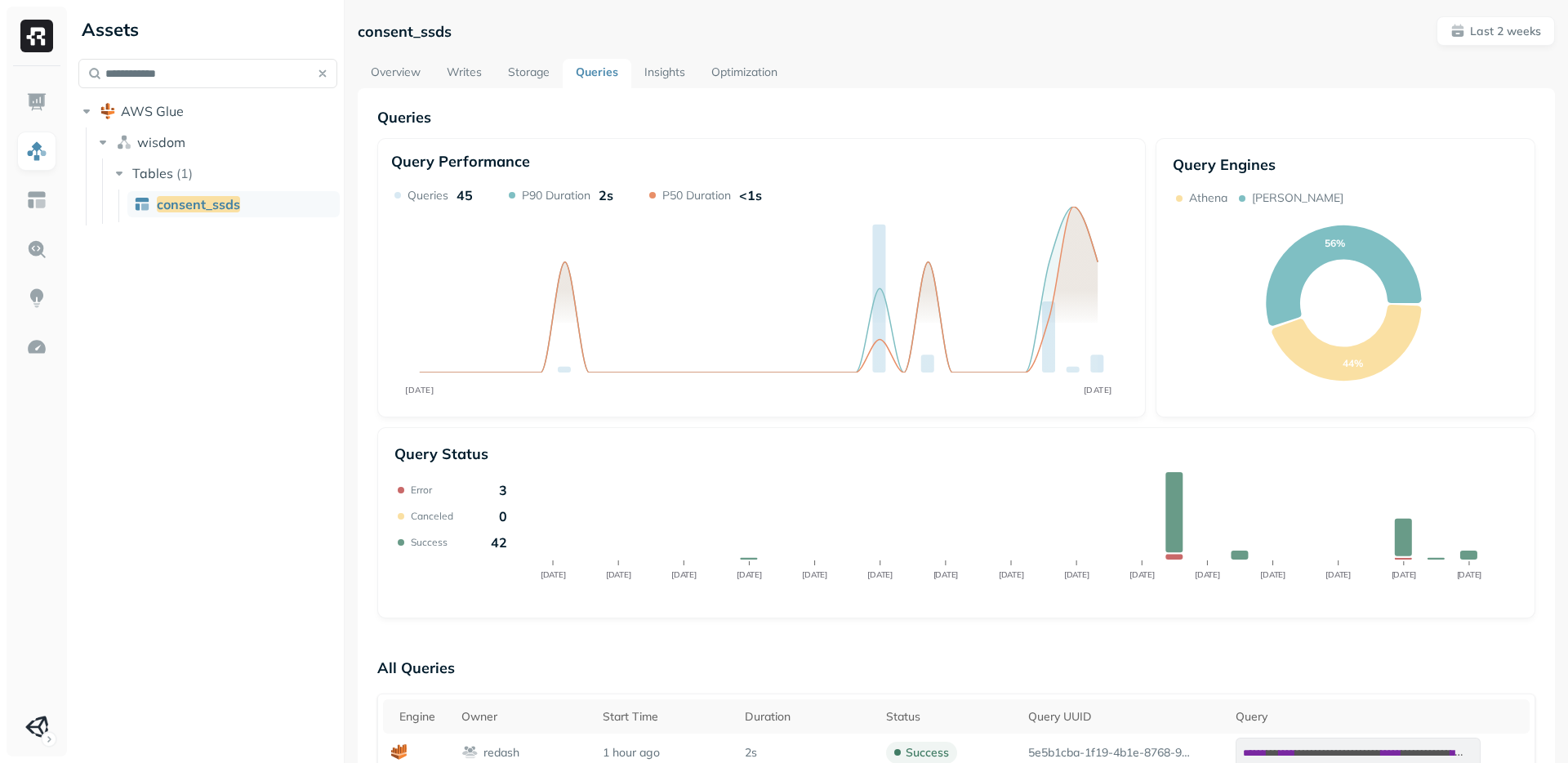
click at [954, 429] on div "Query Status Error 3 Canceled 0 Success 42 Aug 25 Aug 26 Aug 27 Aug 28 Aug 29 A…" at bounding box center [956, 522] width 1158 height 191
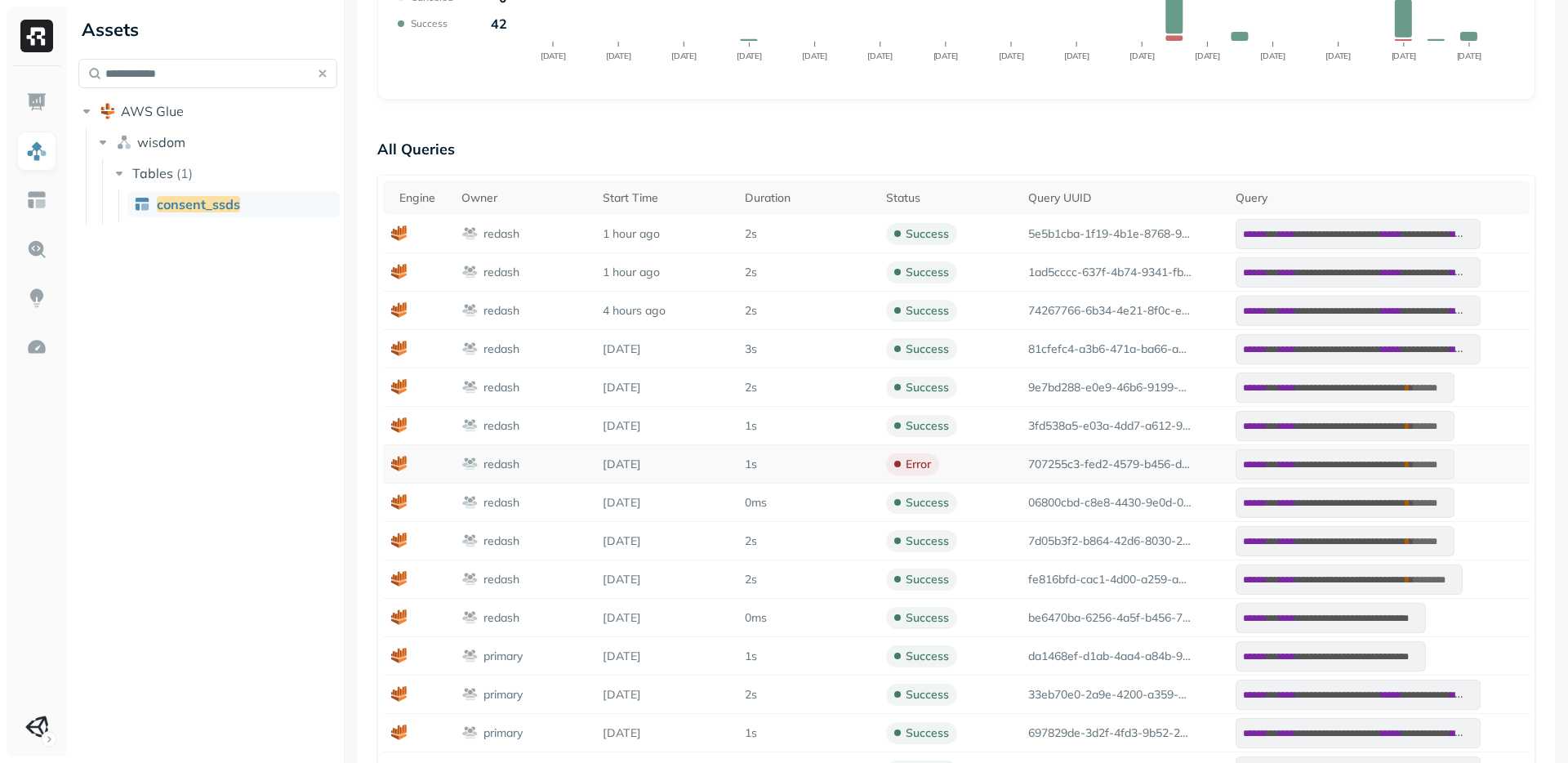
click at [910, 461] on p "error" at bounding box center [919, 463] width 25 height 15
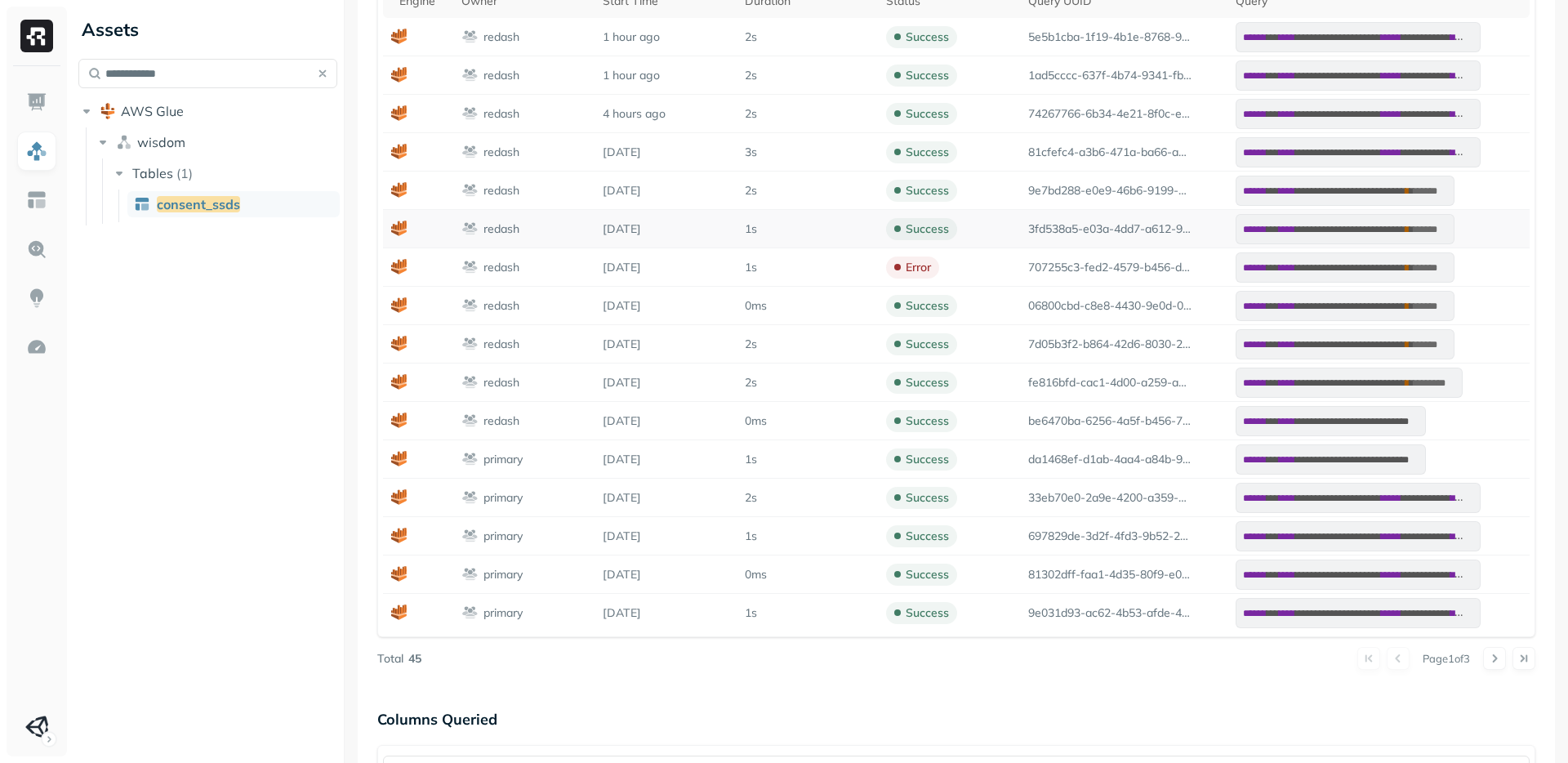
scroll to position [528, 0]
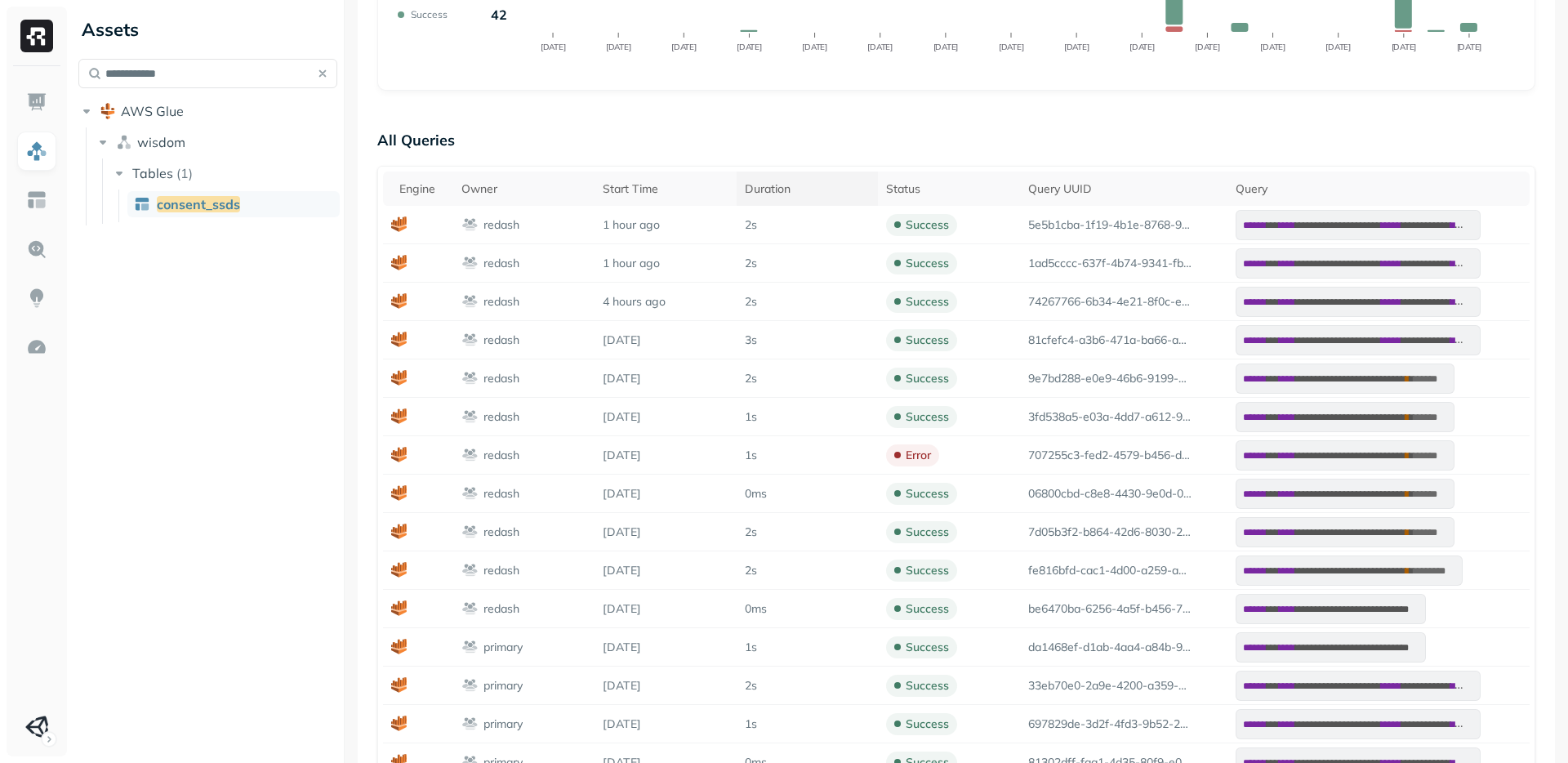
click at [766, 172] on th "Duration" at bounding box center [806, 189] width 141 height 34
click at [771, 191] on div "Duration" at bounding box center [807, 189] width 125 height 20
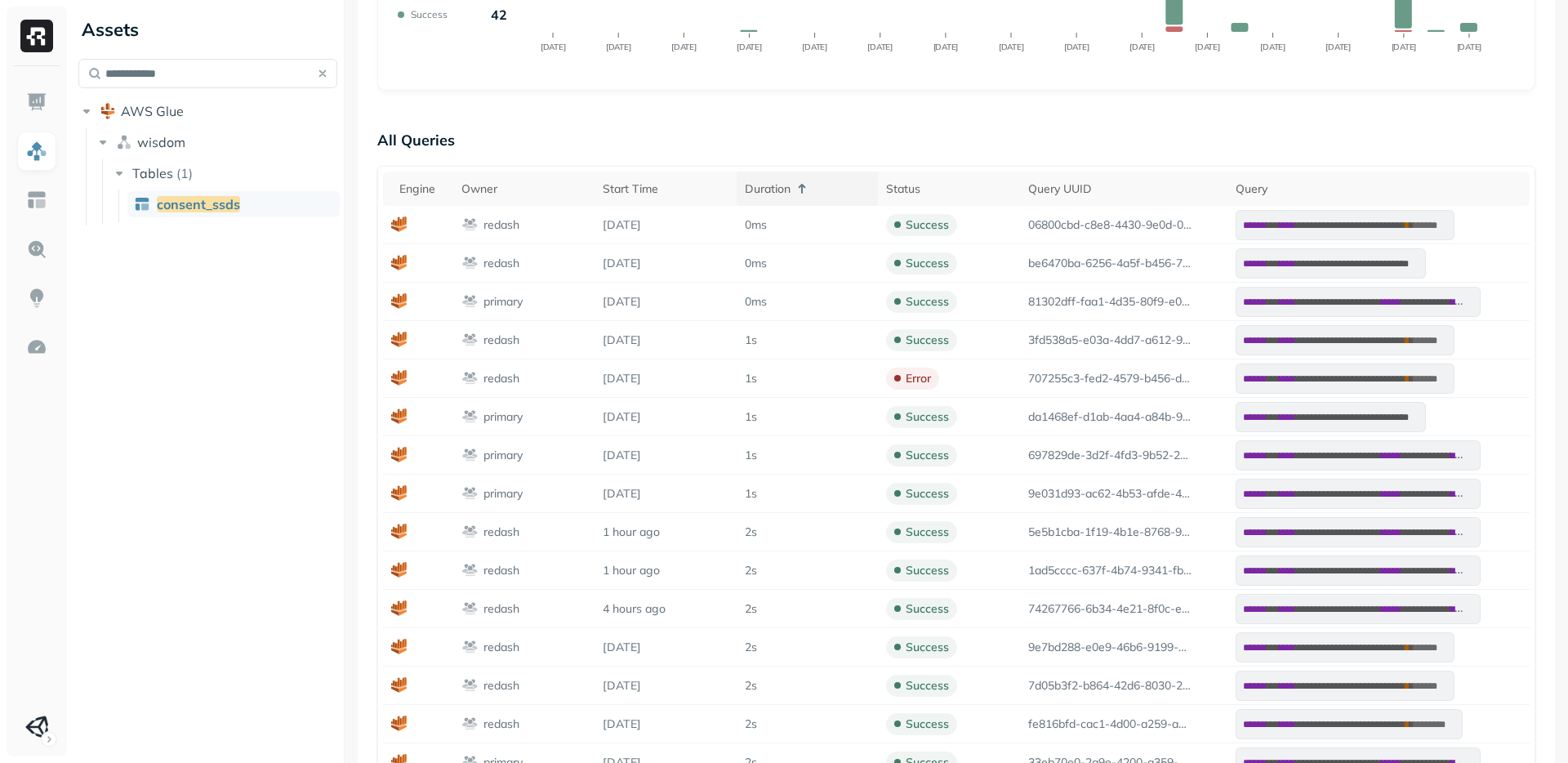
click at [771, 191] on div "Duration" at bounding box center [807, 189] width 125 height 20
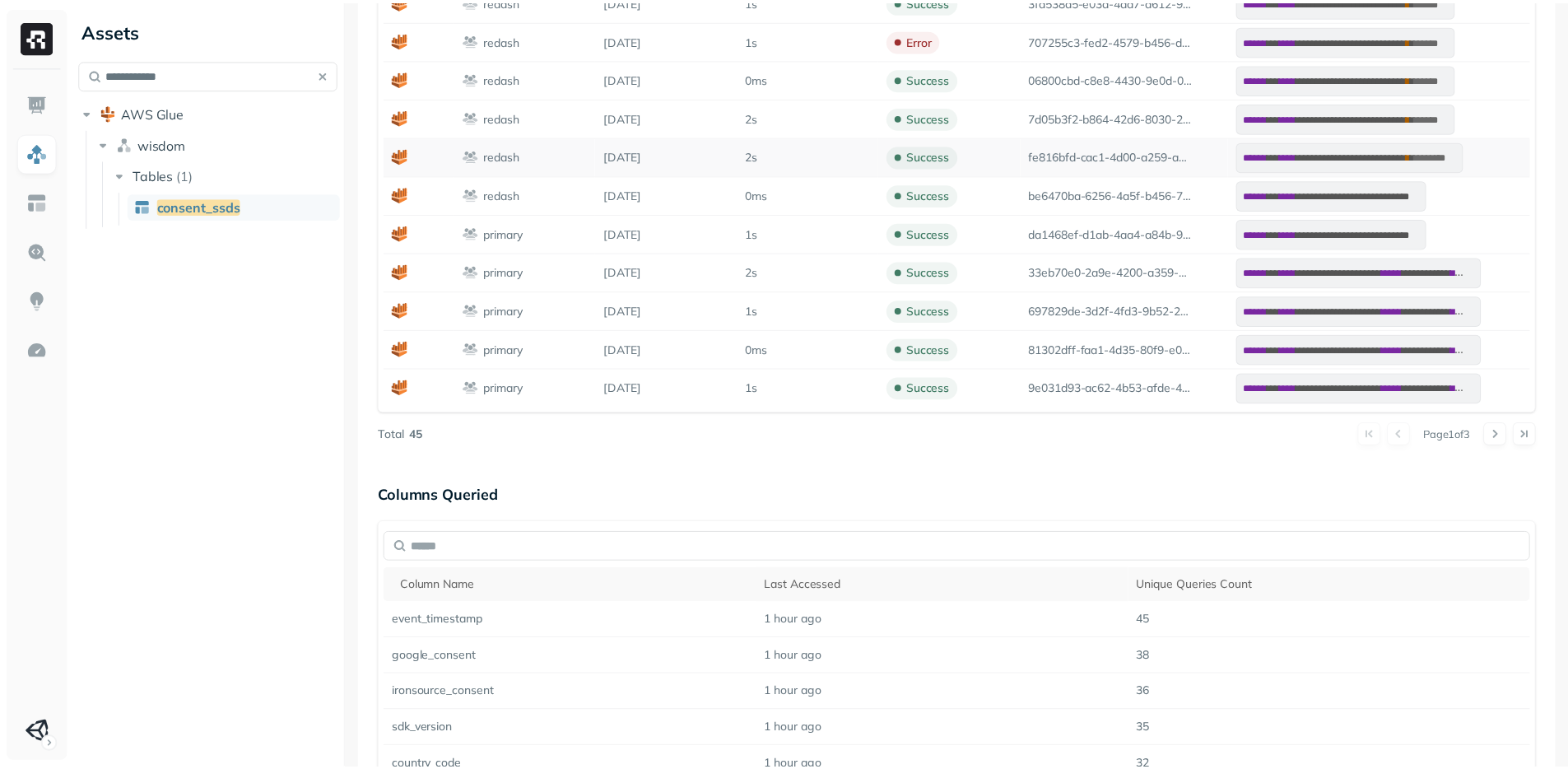
scroll to position [1300, 0]
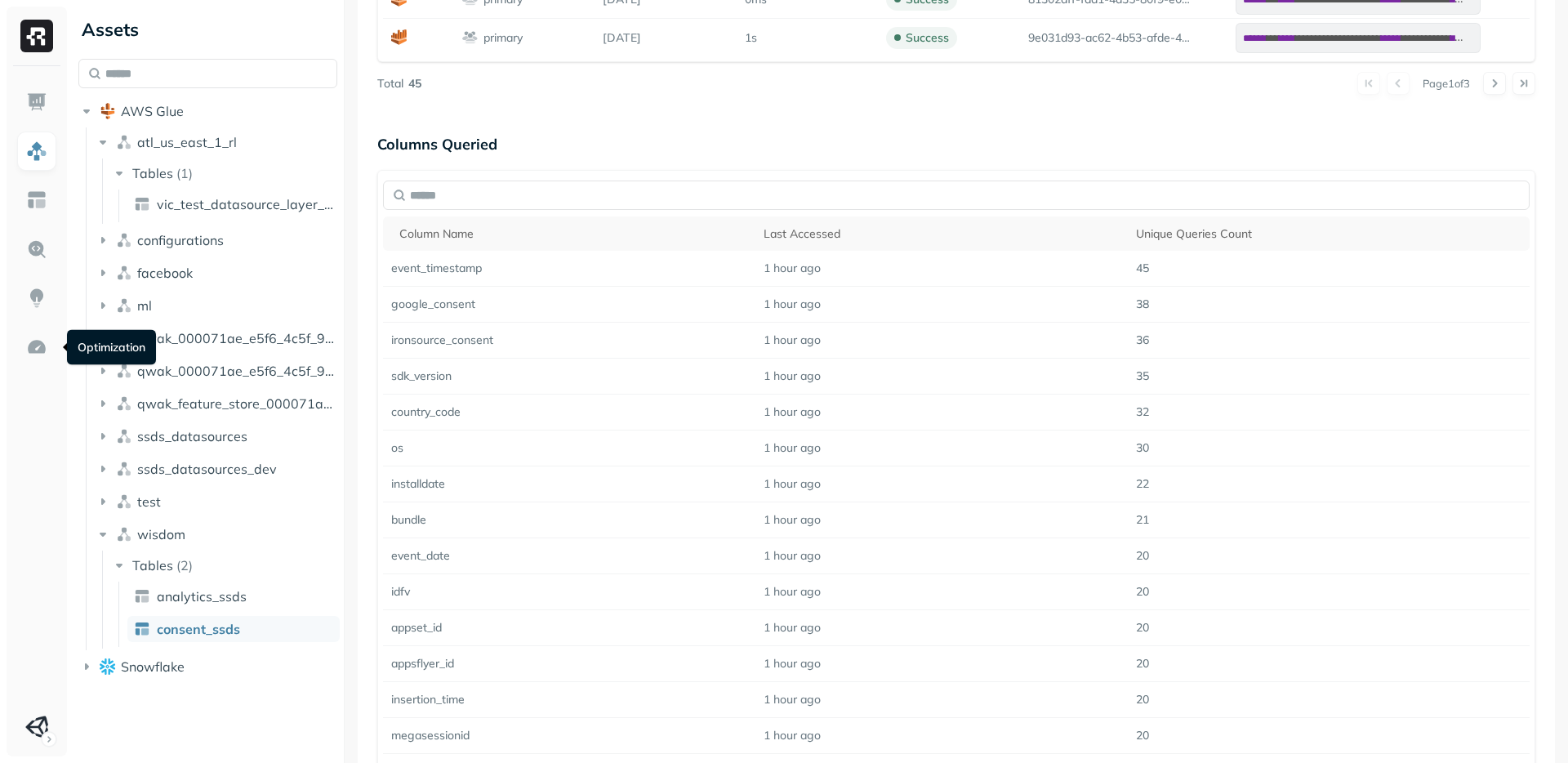
drag, startPoint x: 29, startPoint y: 341, endPoint x: 25, endPoint y: 433, distance: 92.1
click at [29, 341] on img at bounding box center [37, 347] width 22 height 22
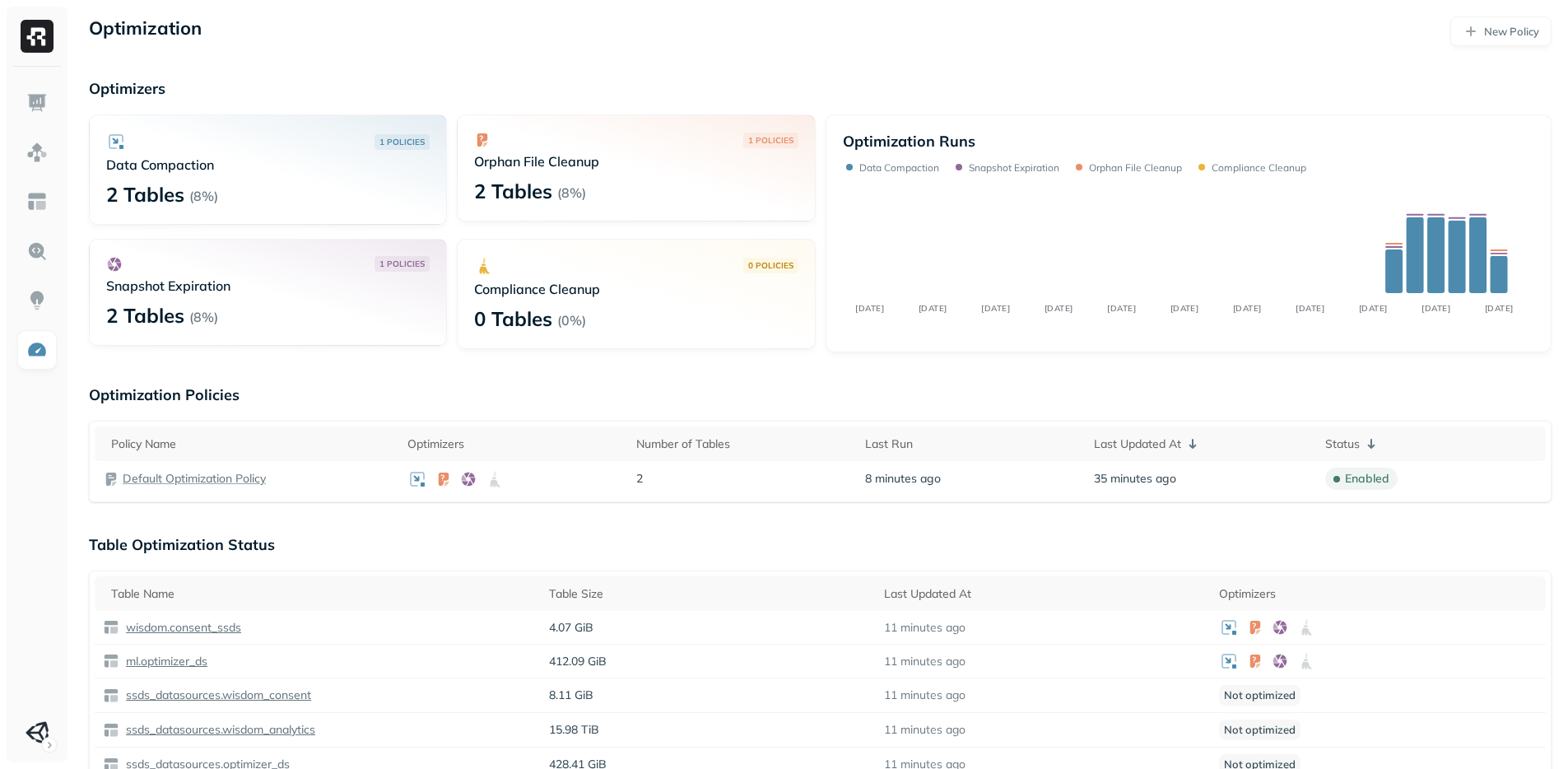
click at [636, 373] on div "Optimization New Policy Optimizers 1 POLICIES Data Compaction 2 Tables ( 8% ) 1…" at bounding box center [820, 758] width 1496 height 1517
click at [632, 376] on div "Optimization New Policy Optimizers 1 POLICIES Data Compaction 2 Tables ( 8% ) 1…" at bounding box center [820, 758] width 1496 height 1517
click at [687, 546] on p "Table Optimization Status" at bounding box center [820, 544] width 1462 height 19
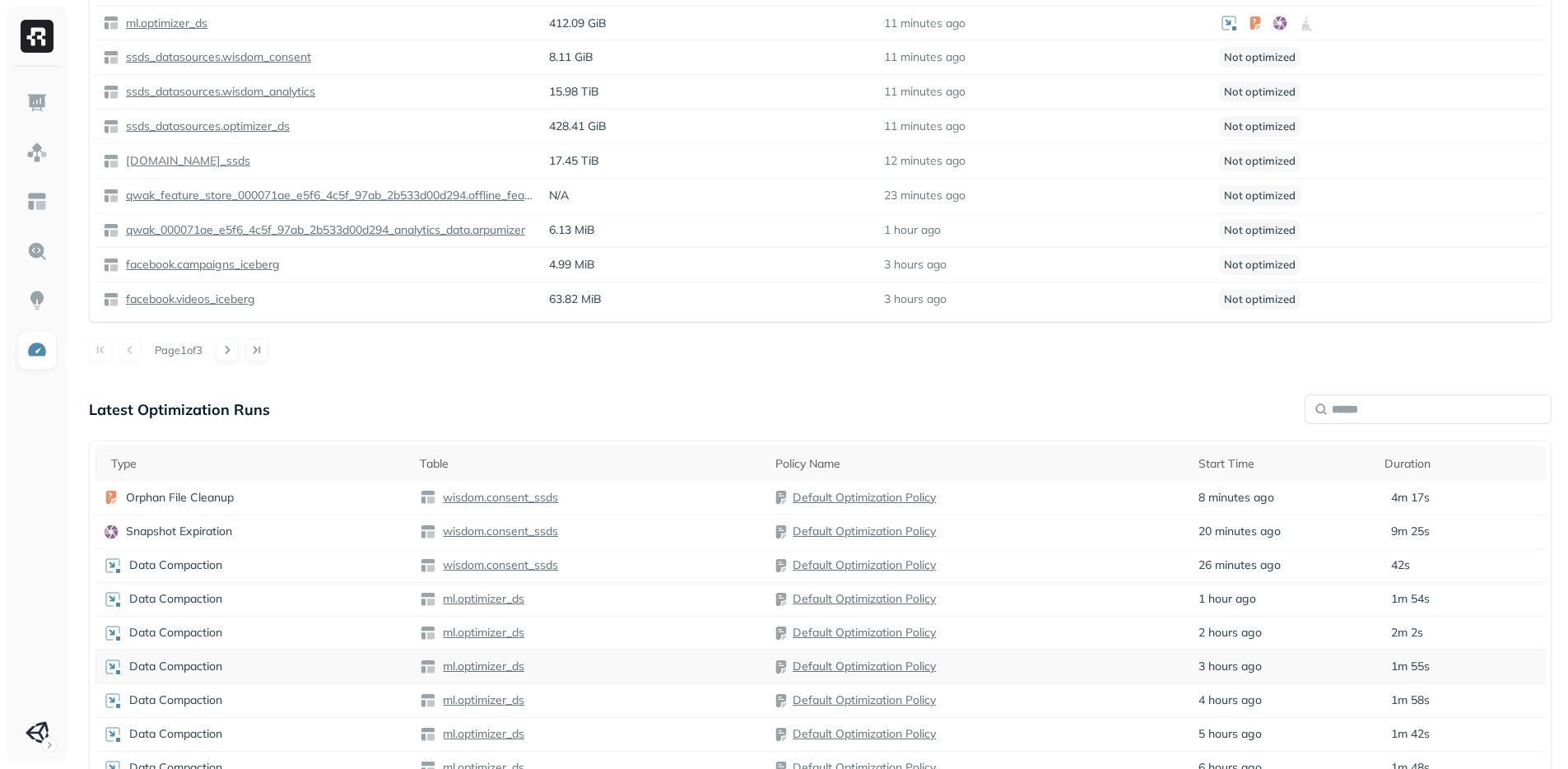
scroll to position [749, 0]
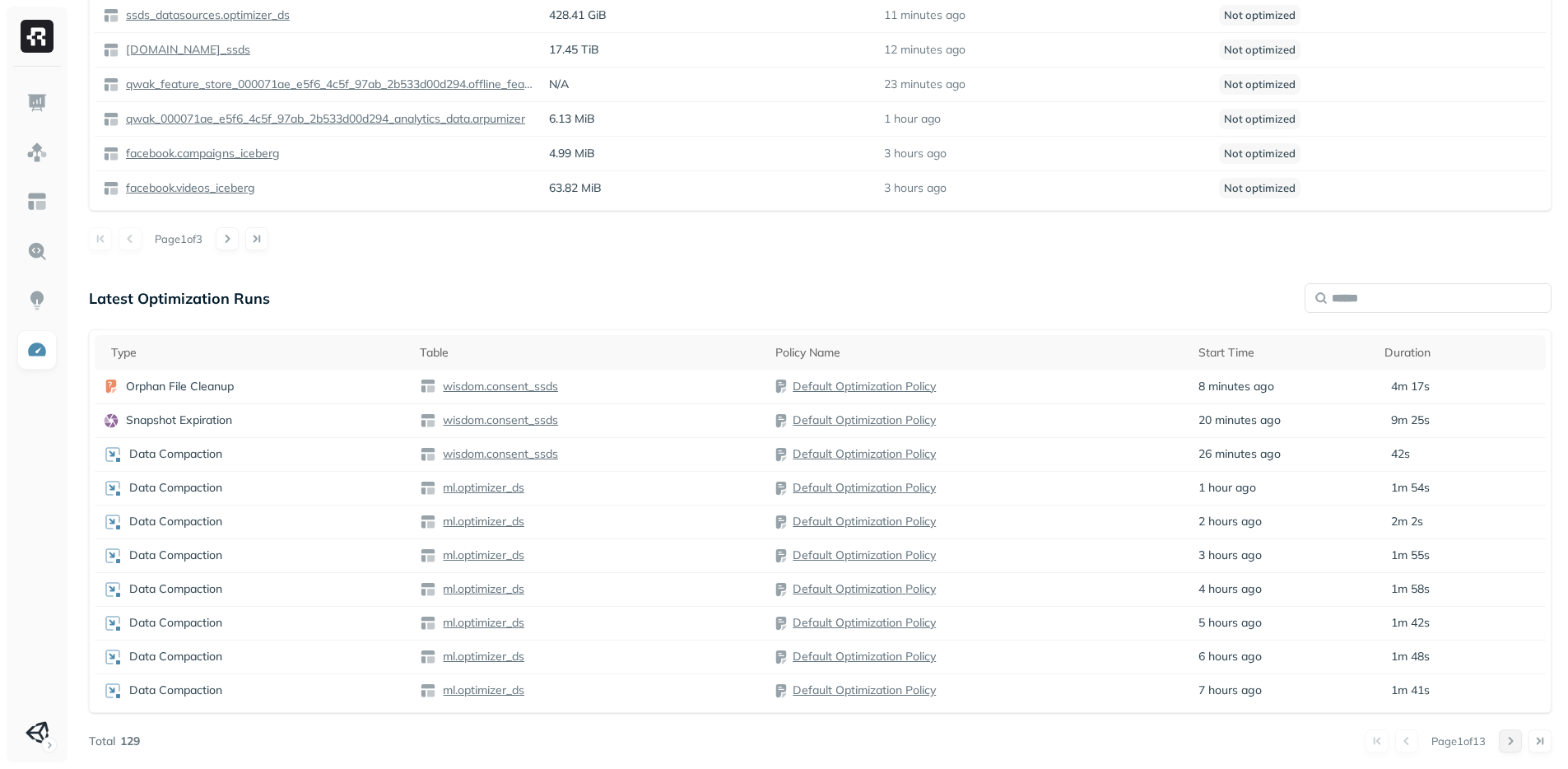
click at [1506, 737] on button at bounding box center [1509, 740] width 23 height 23
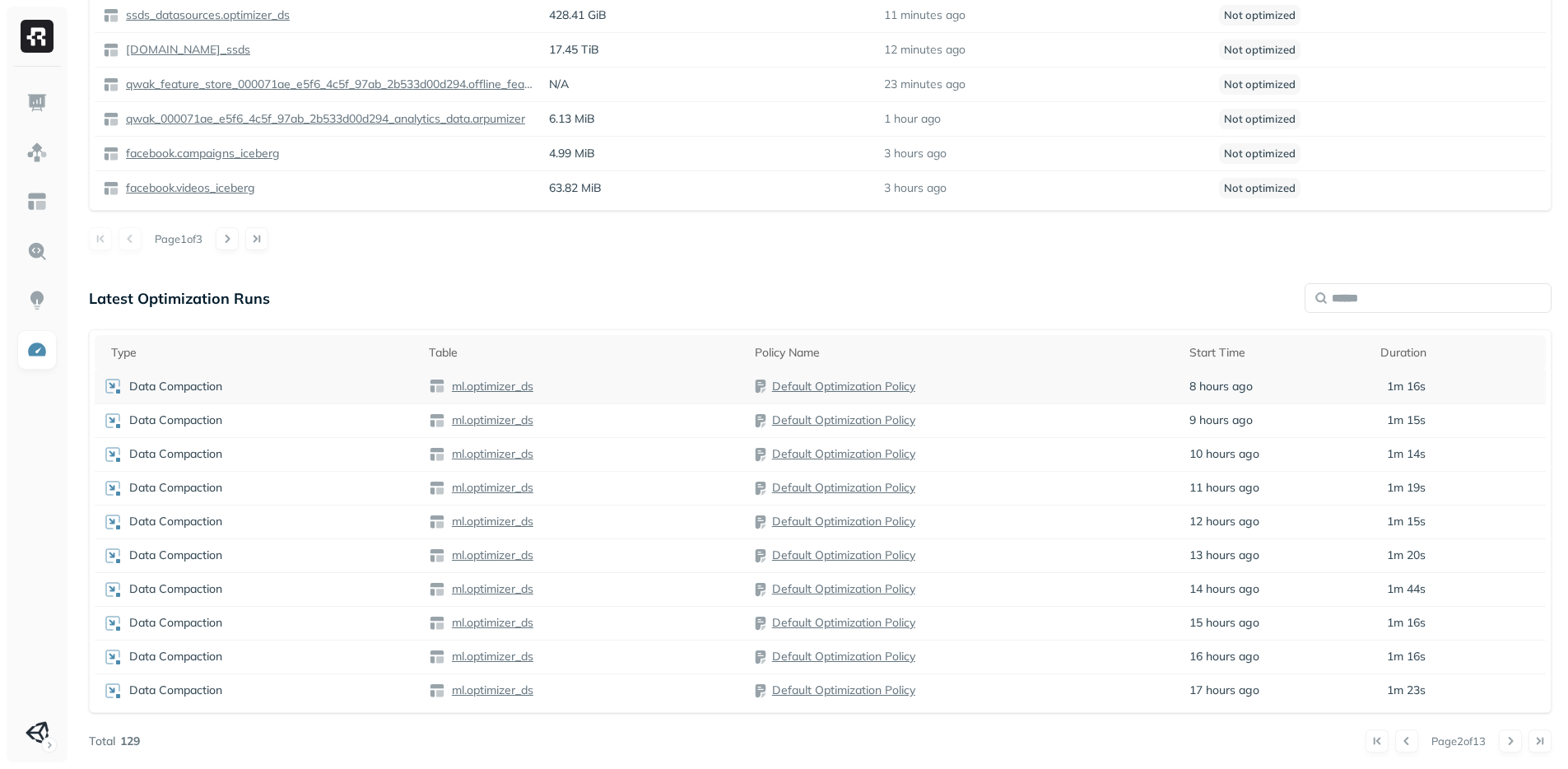
click at [1004, 387] on div "Default Optimization Policy" at bounding box center [964, 385] width 418 height 16
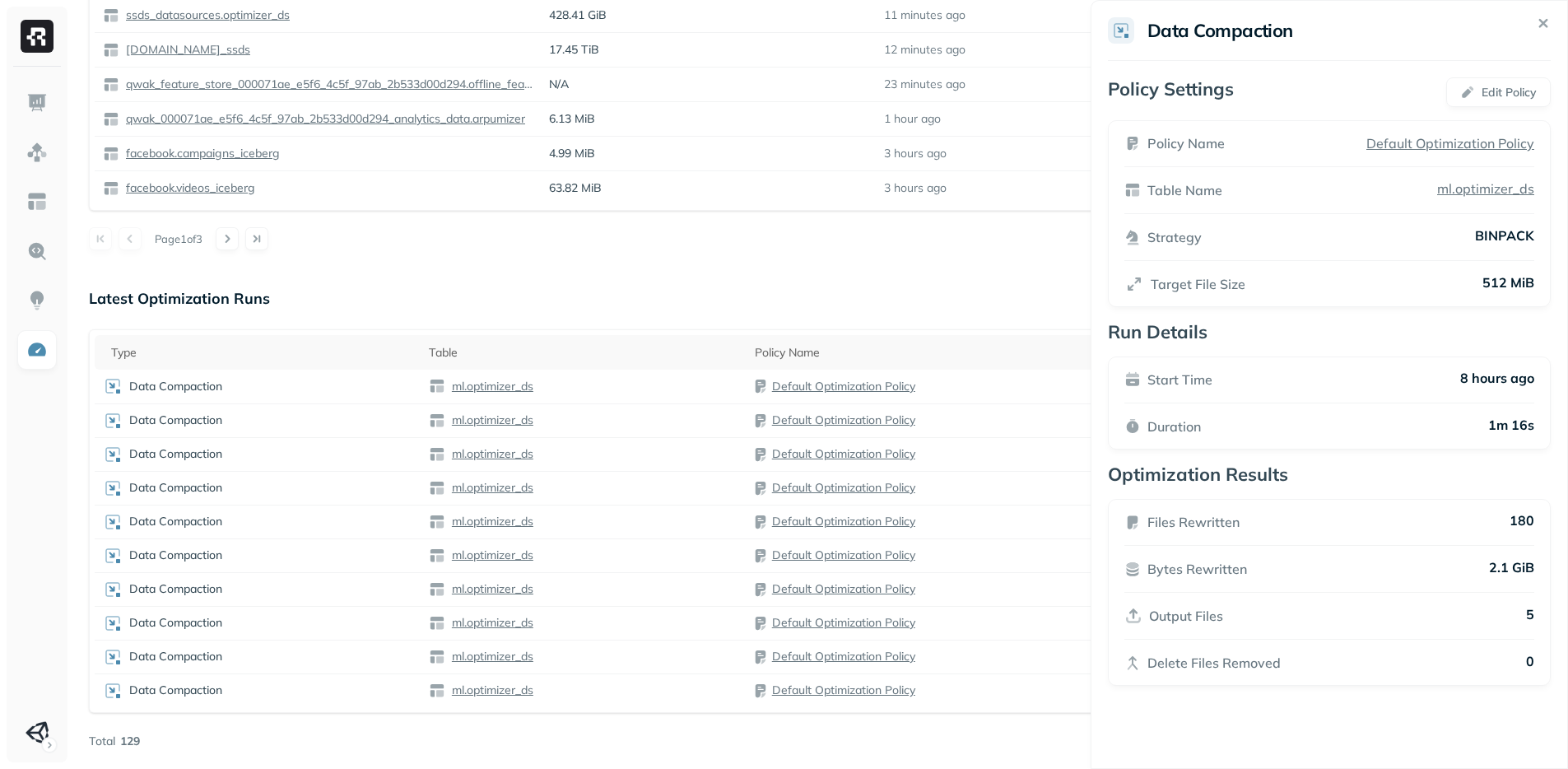
click at [998, 394] on html "Optimization New Policy Optimizers 1 POLICIES Data Compaction 2 Tables ( 8% ) 1…" at bounding box center [784, 9] width 1568 height 1517
click at [993, 425] on div "Default Optimization Policy" at bounding box center [964, 421] width 418 height 16
click at [993, 440] on td "Default Optimization Policy" at bounding box center [964, 453] width 434 height 33
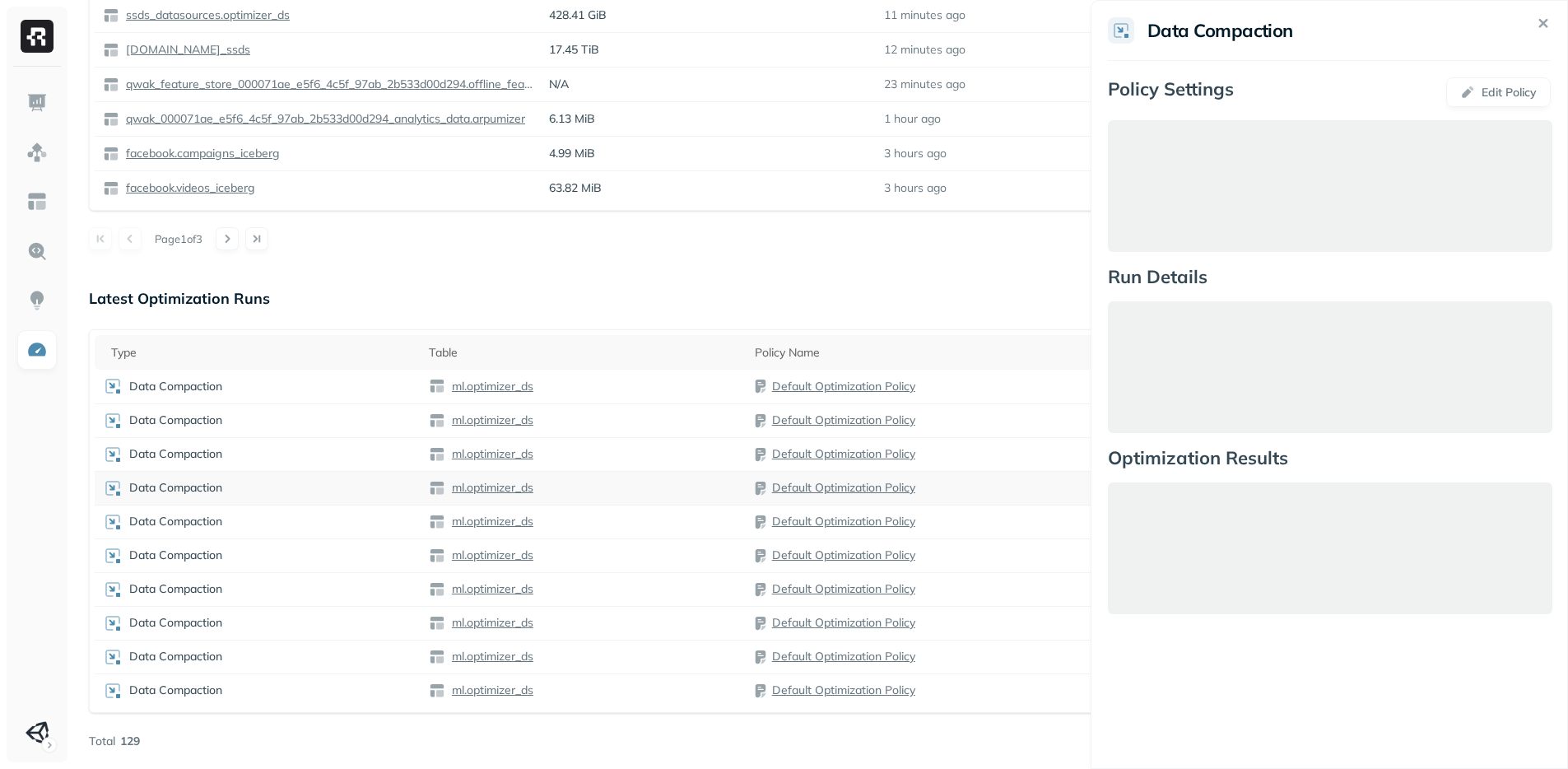
click at [992, 477] on td "Default Optimization Policy" at bounding box center [964, 487] width 434 height 33
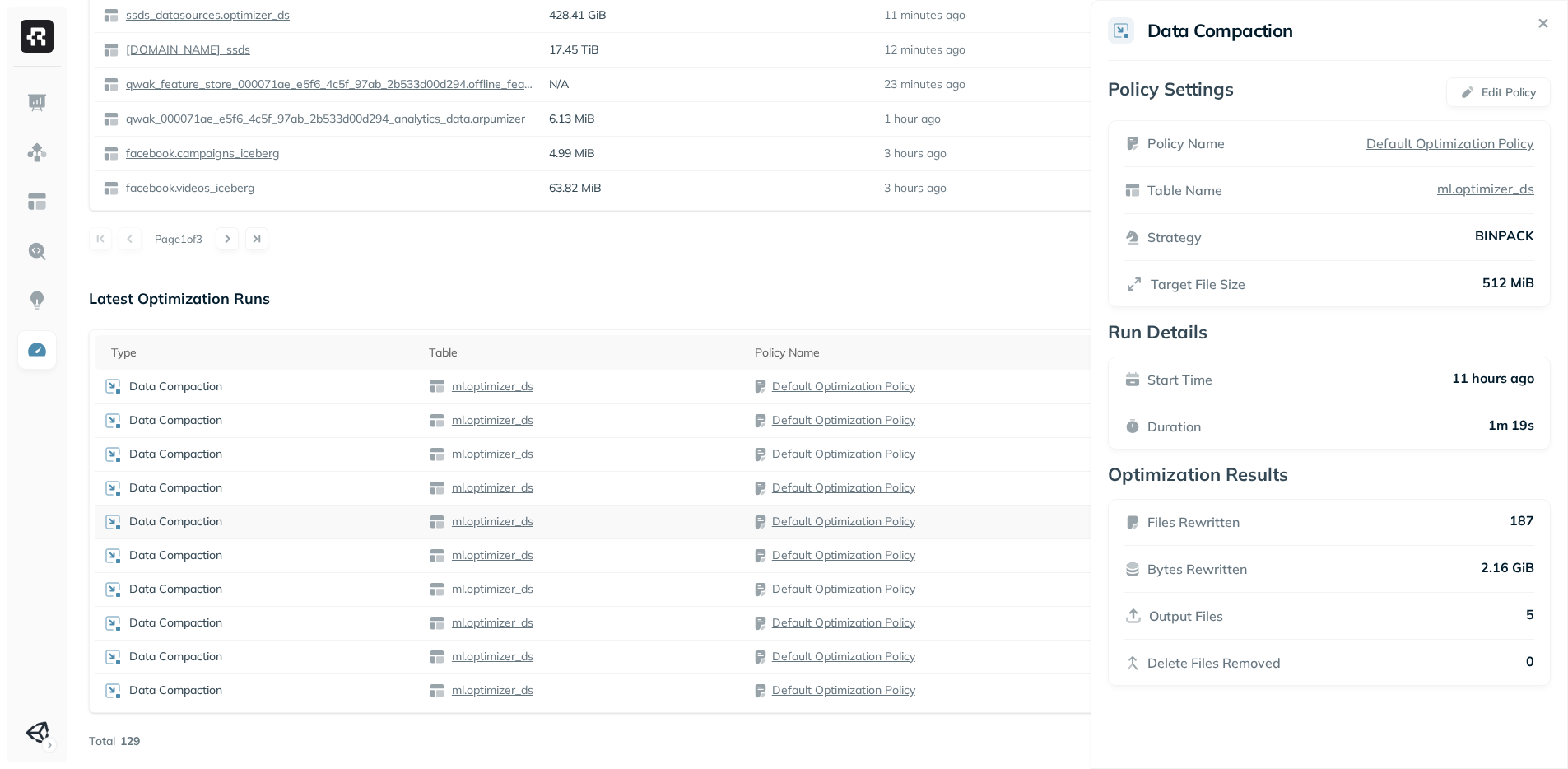
click at [991, 521] on div "Default Optimization Policy" at bounding box center [964, 522] width 418 height 16
click at [995, 753] on div "Optimization New Policy Optimizers 1 POLICIES Data Compaction 2 Tables ( 8% ) 1…" at bounding box center [820, 9] width 1496 height 1517
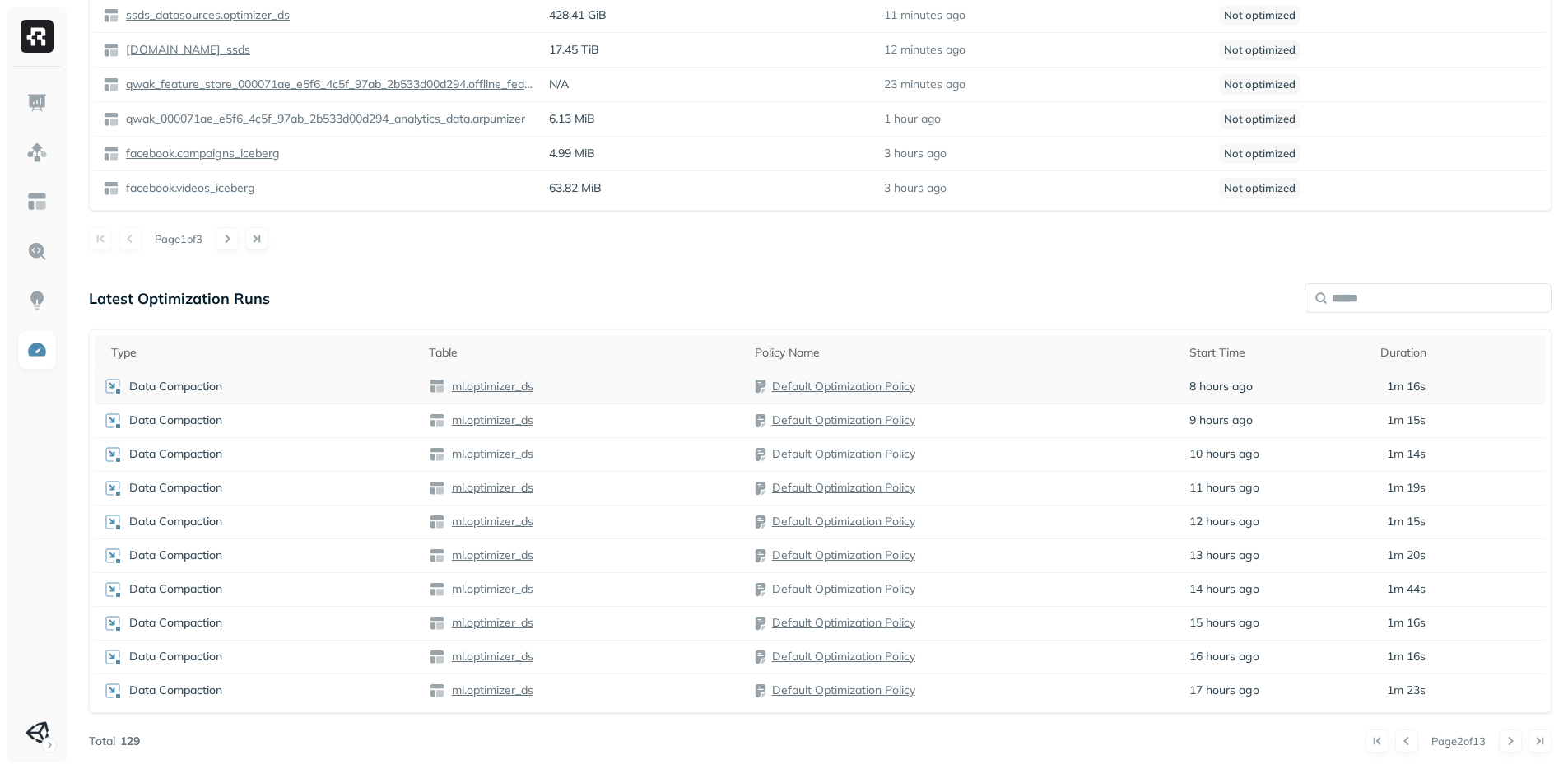
click at [496, 384] on p "ml.optimizer_ds" at bounding box center [491, 385] width 85 height 15
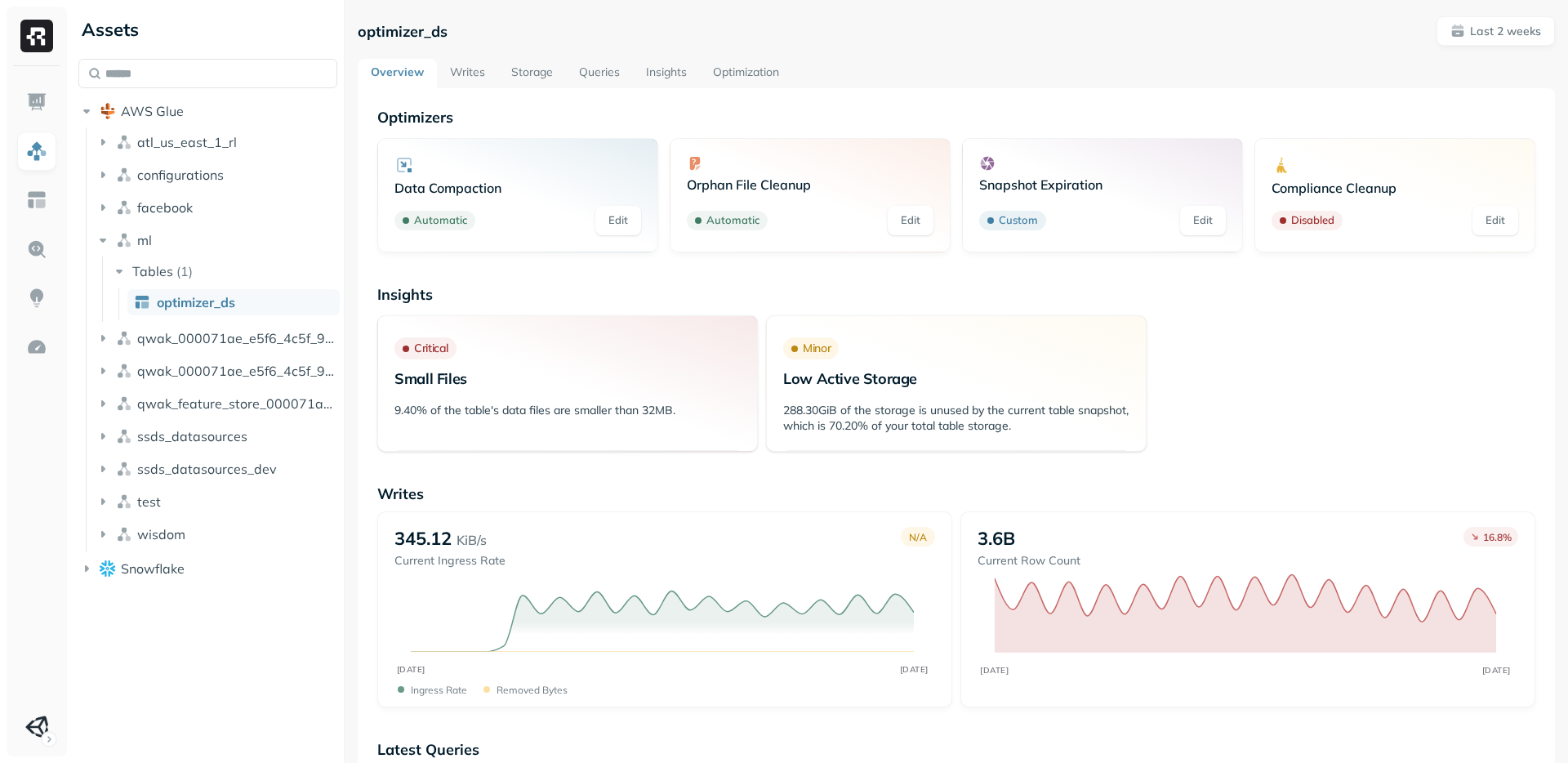
click at [547, 70] on link "Storage" at bounding box center [532, 73] width 67 height 30
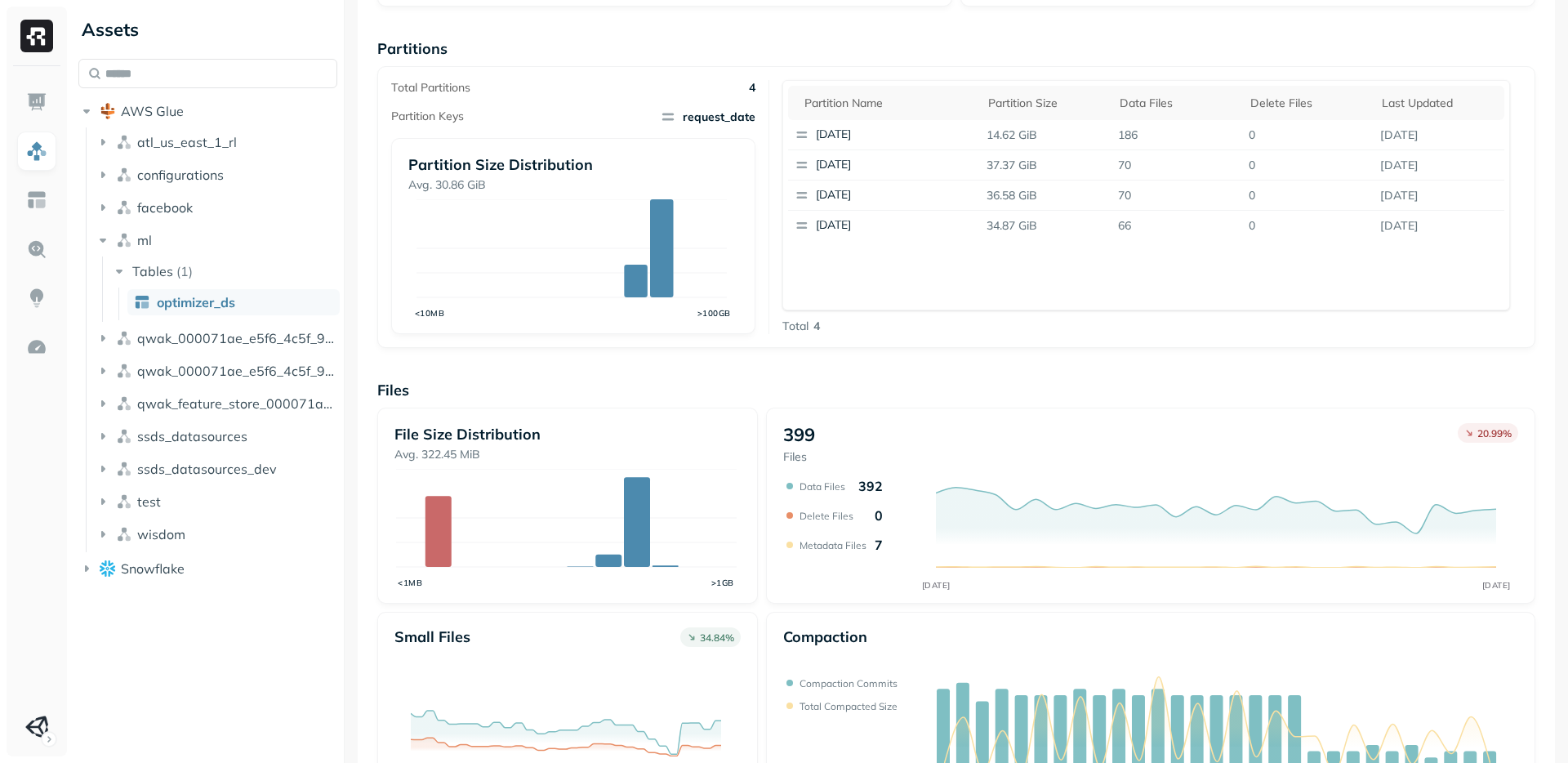
scroll to position [8, 0]
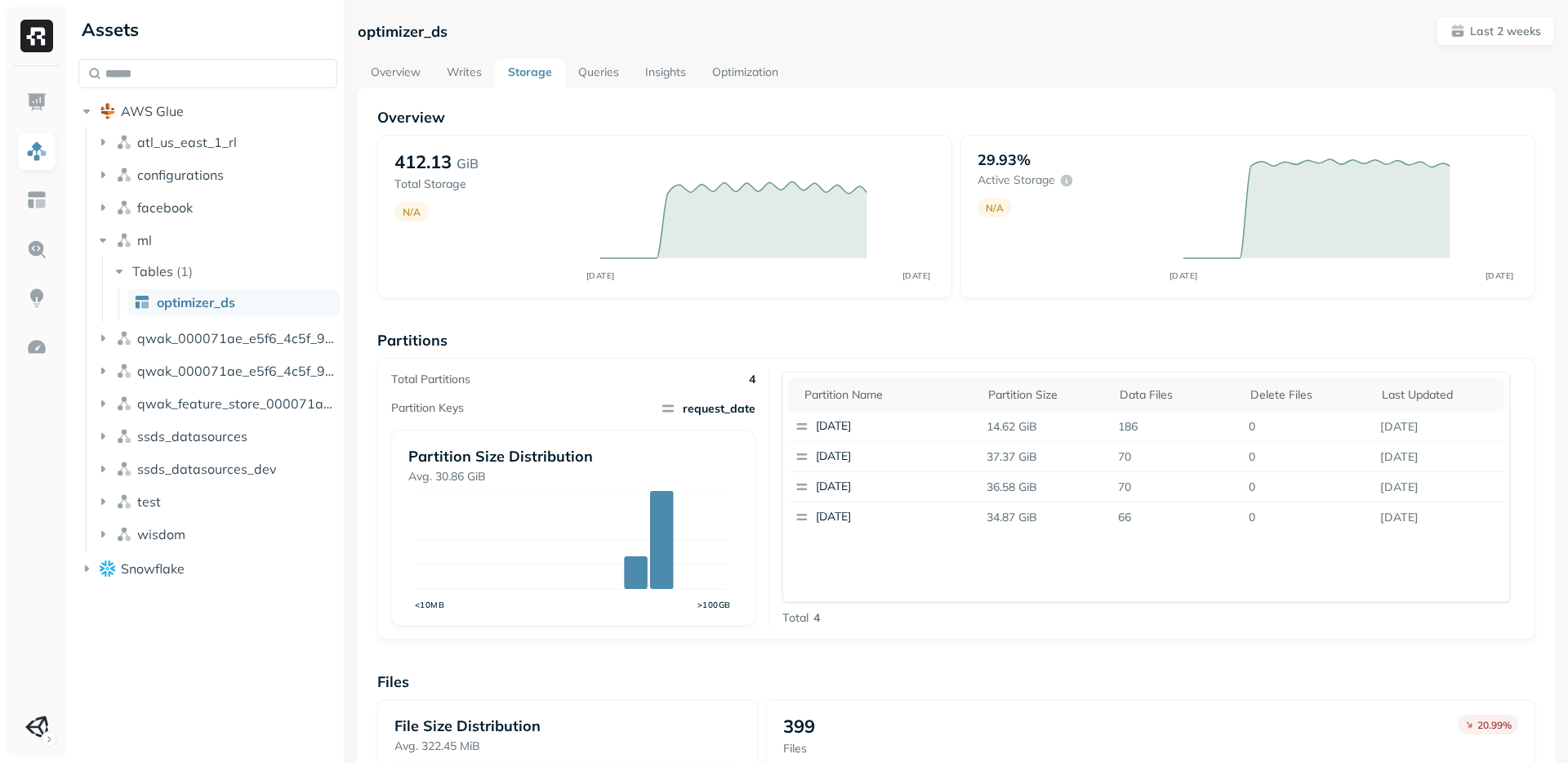
click at [973, 575] on div "Partition name Partition size Data Files Delete Files Last updated [DATE] 14.62…" at bounding box center [1146, 487] width 728 height 230
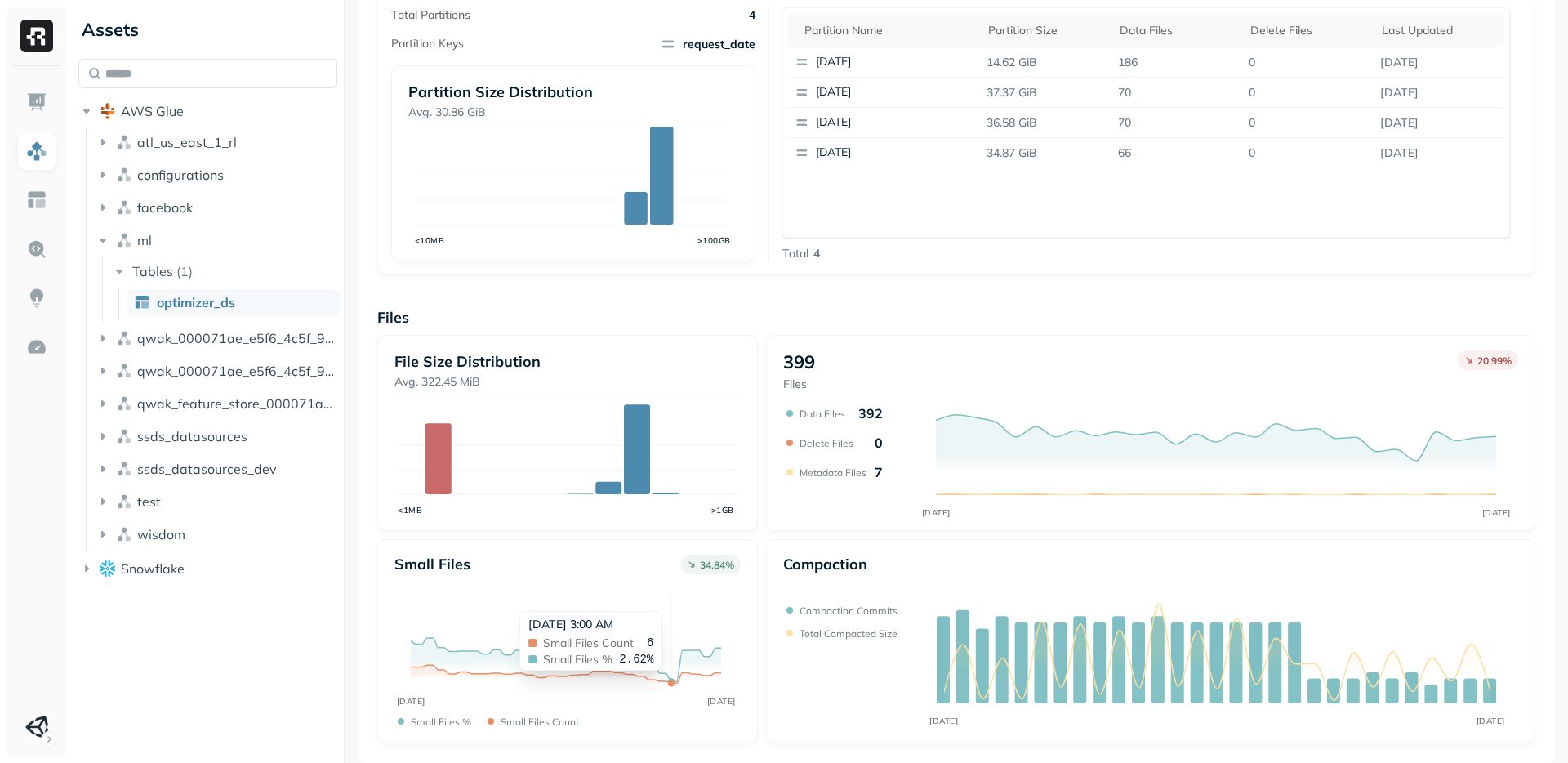
click at [672, 679] on circle at bounding box center [671, 680] width 6 height 6
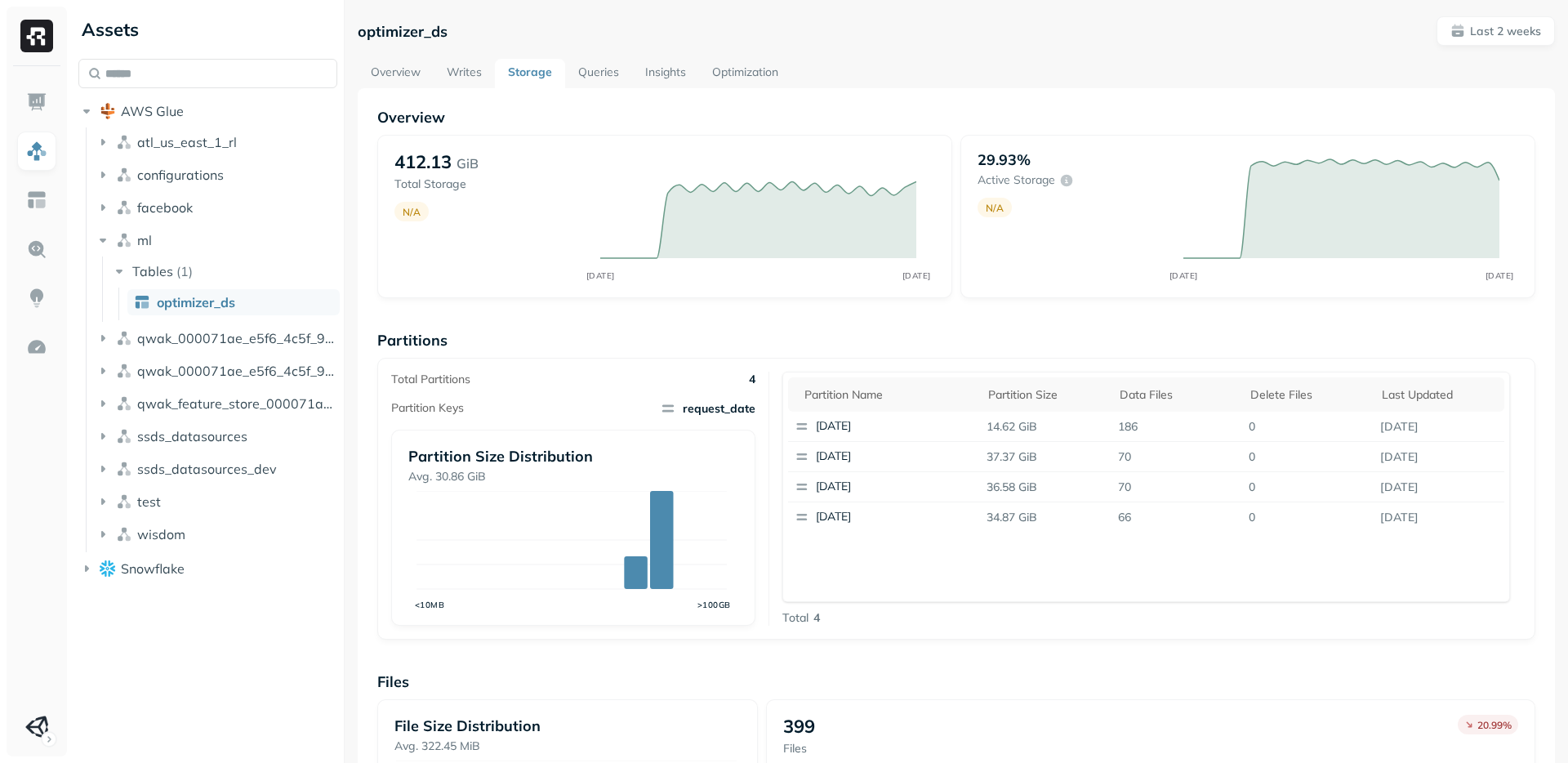
click at [468, 82] on link "Writes" at bounding box center [464, 73] width 61 height 30
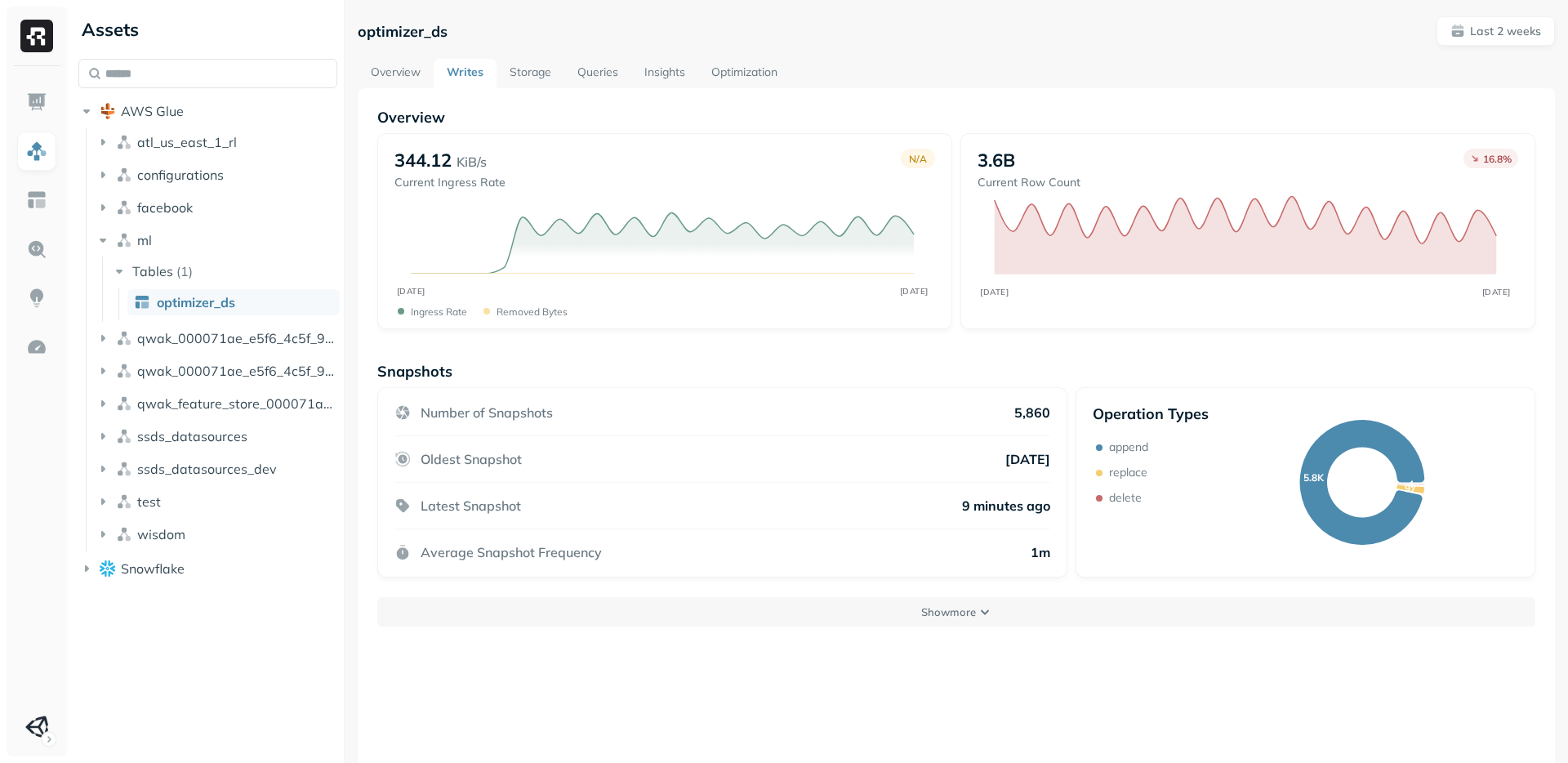
click at [506, 67] on link "Storage" at bounding box center [530, 73] width 67 height 30
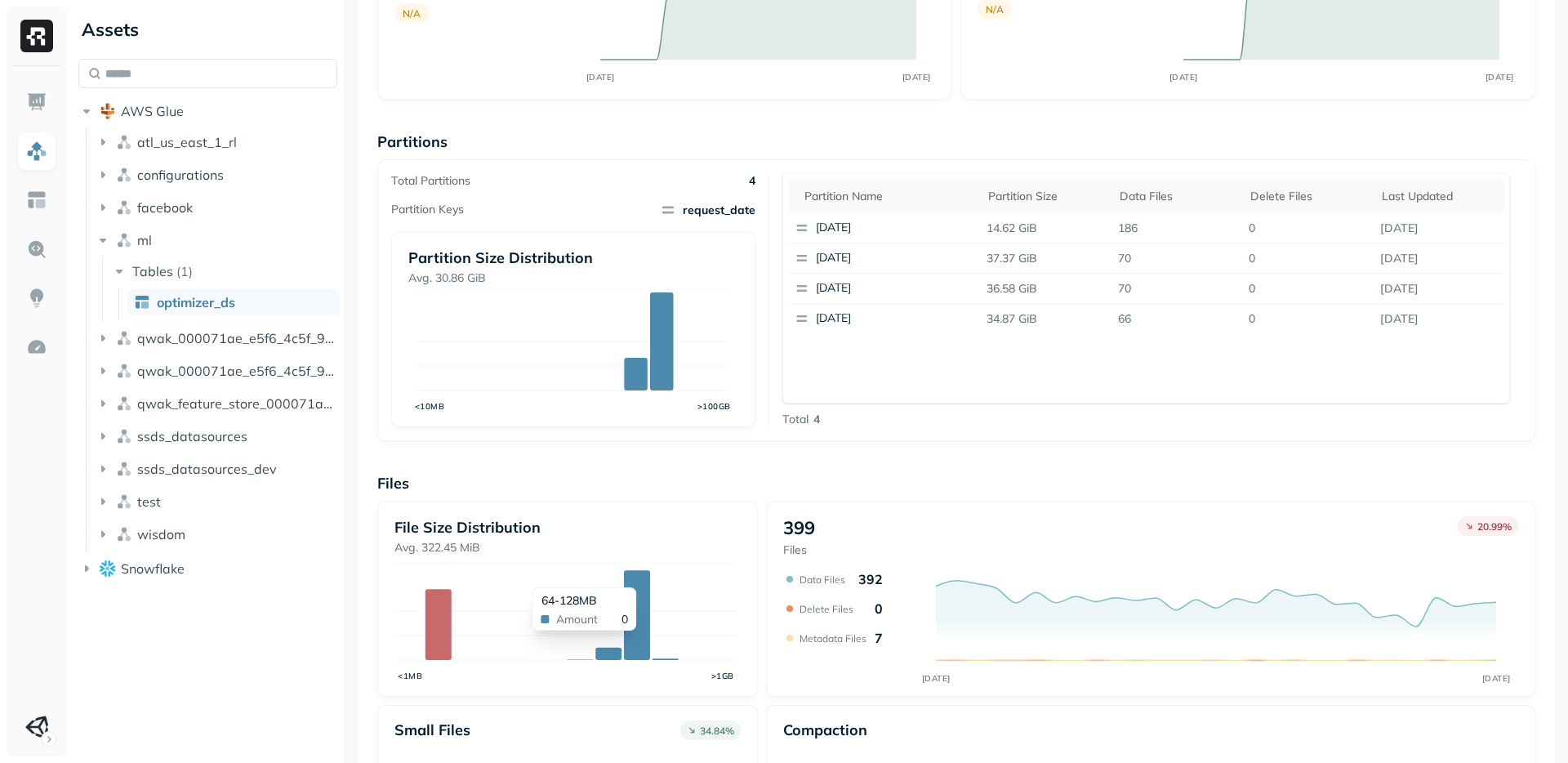
scroll to position [189, 0]
